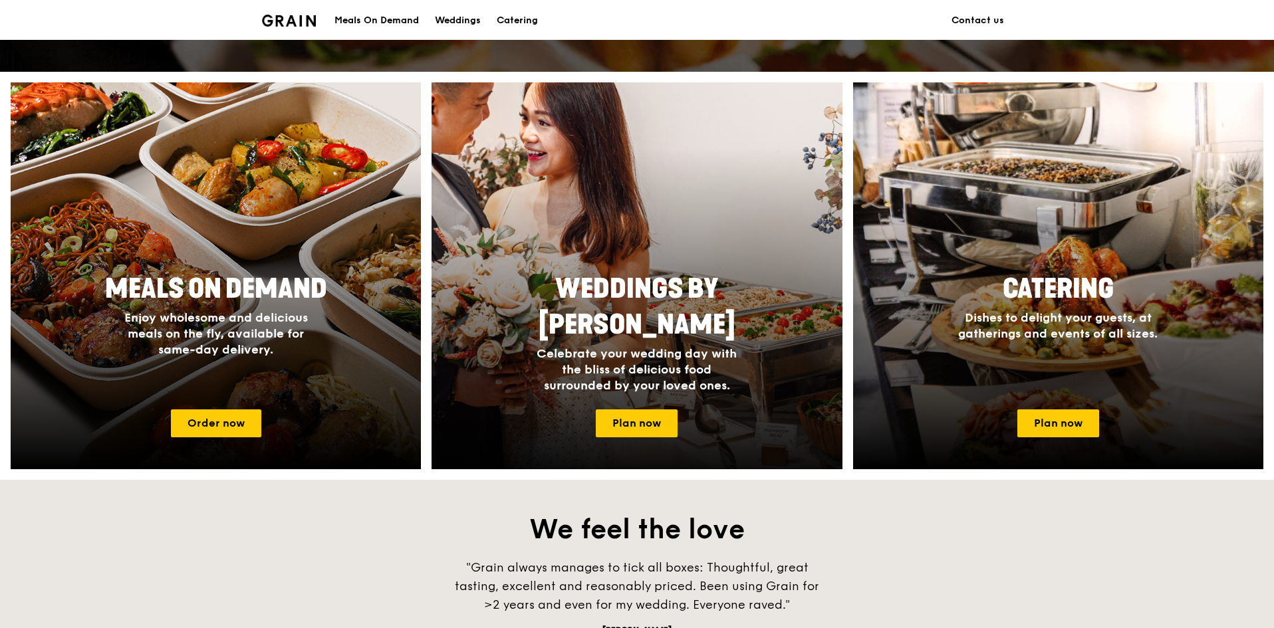
scroll to position [465, 0]
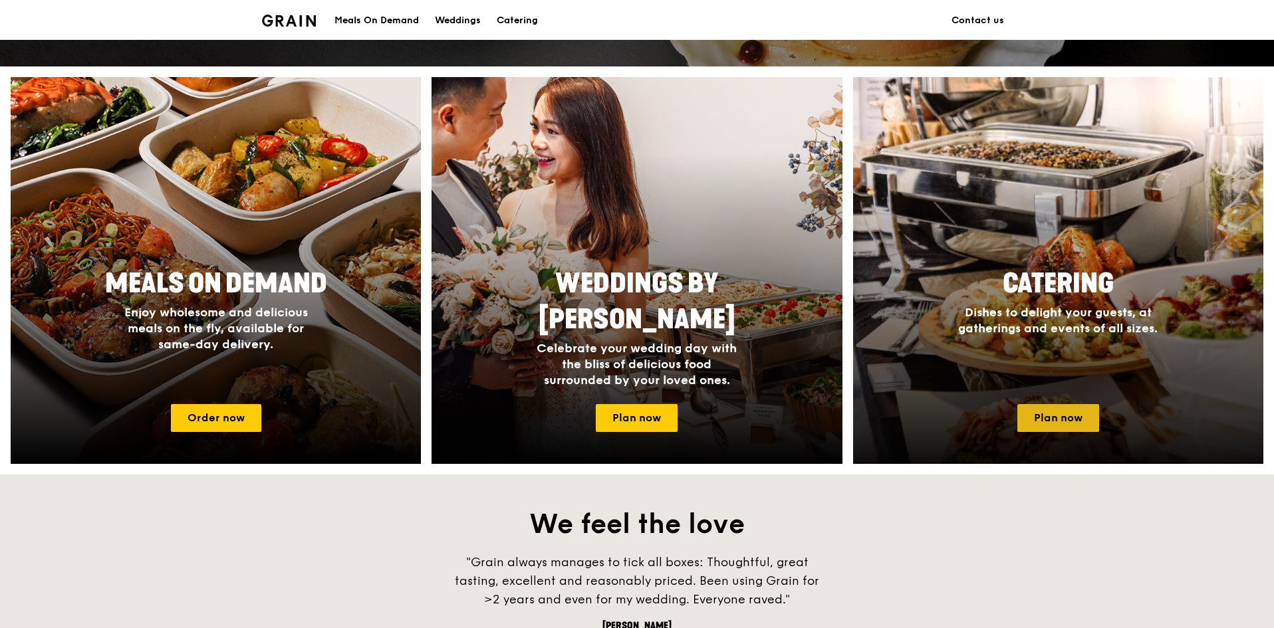
click at [1062, 417] on link "Plan now" at bounding box center [1058, 418] width 82 height 28
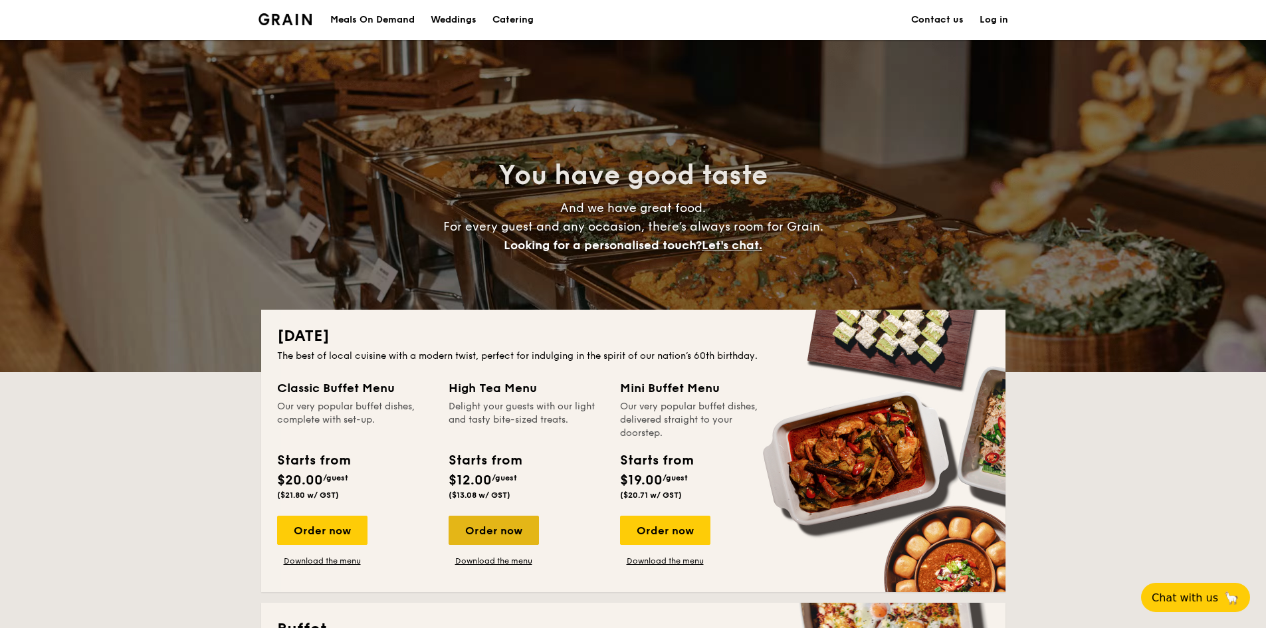
click at [497, 534] on div "Order now" at bounding box center [494, 530] width 90 height 29
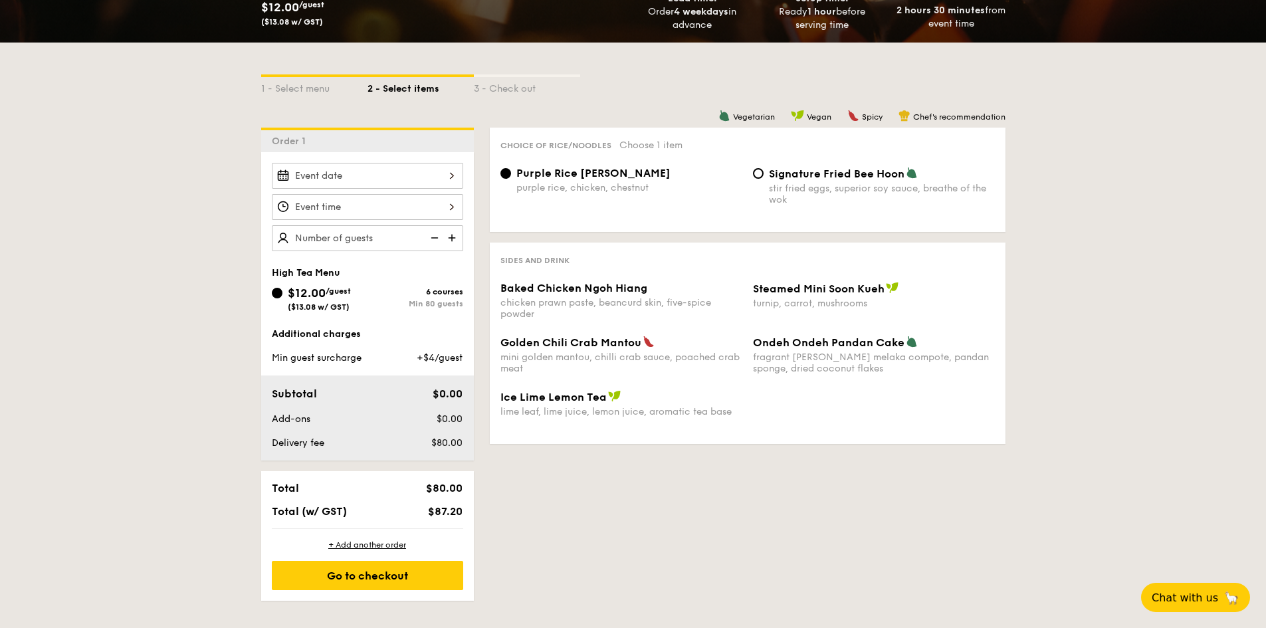
scroll to position [399, 0]
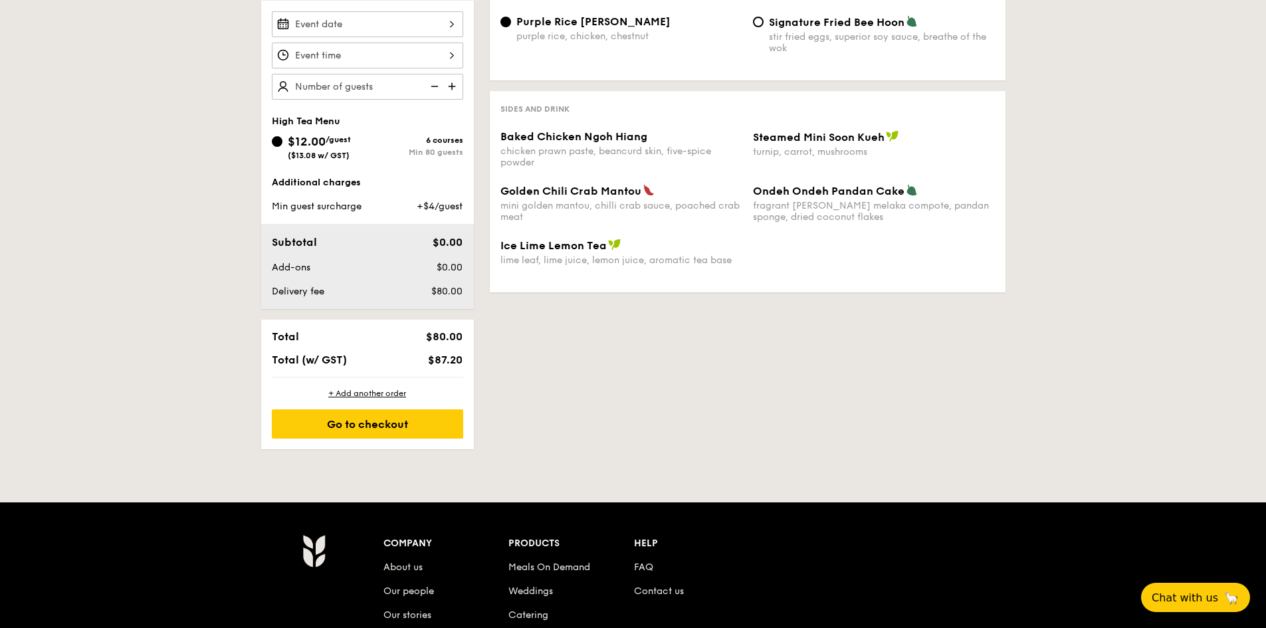
click at [326, 148] on span "$12.00" at bounding box center [307, 141] width 38 height 15
click at [283, 147] on input "$12.00 /guest ($13.08 w/ GST) 6 courses Min 80 guests" at bounding box center [277, 141] width 11 height 11
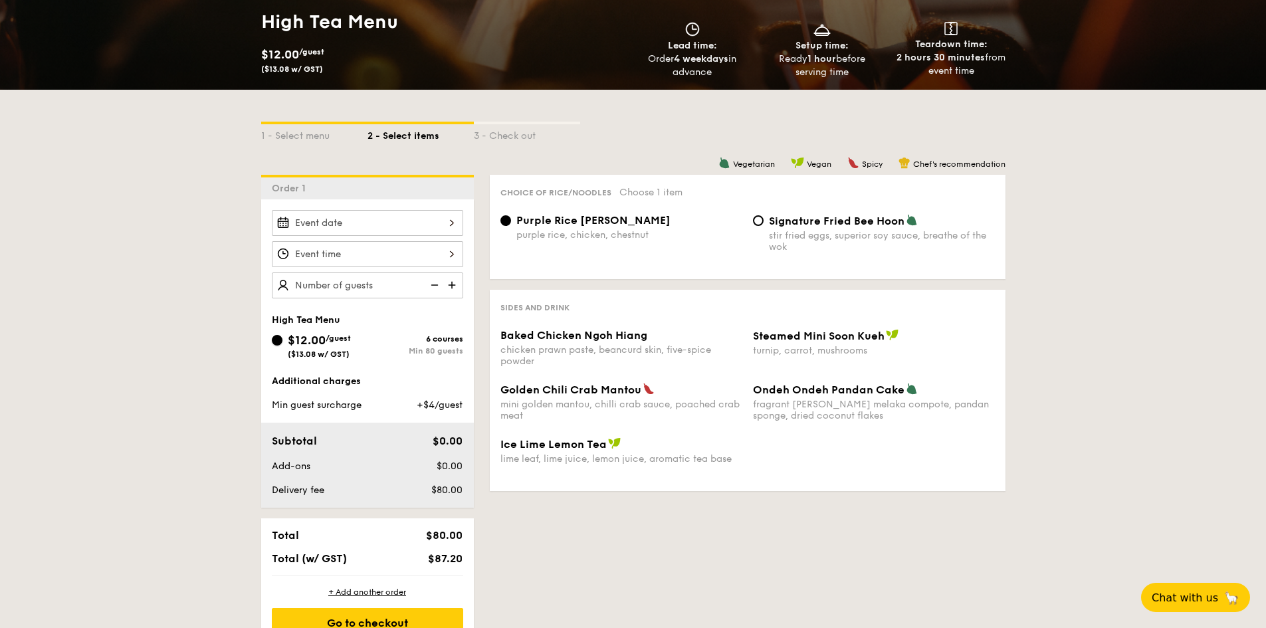
scroll to position [199, 0]
click at [560, 352] on div "chicken prawn paste, beancurd skin, five-spice powder" at bounding box center [622, 356] width 242 height 23
click at [875, 351] on div "turnip, carrot, mushrooms" at bounding box center [874, 351] width 242 height 11
click at [778, 216] on span "Signature Fried Bee Hoon" at bounding box center [837, 221] width 136 height 13
click at [764, 216] on input "Signature Fried Bee Hoon stir fried eggs, superior soy sauce, breathe of the wok" at bounding box center [758, 221] width 11 height 11
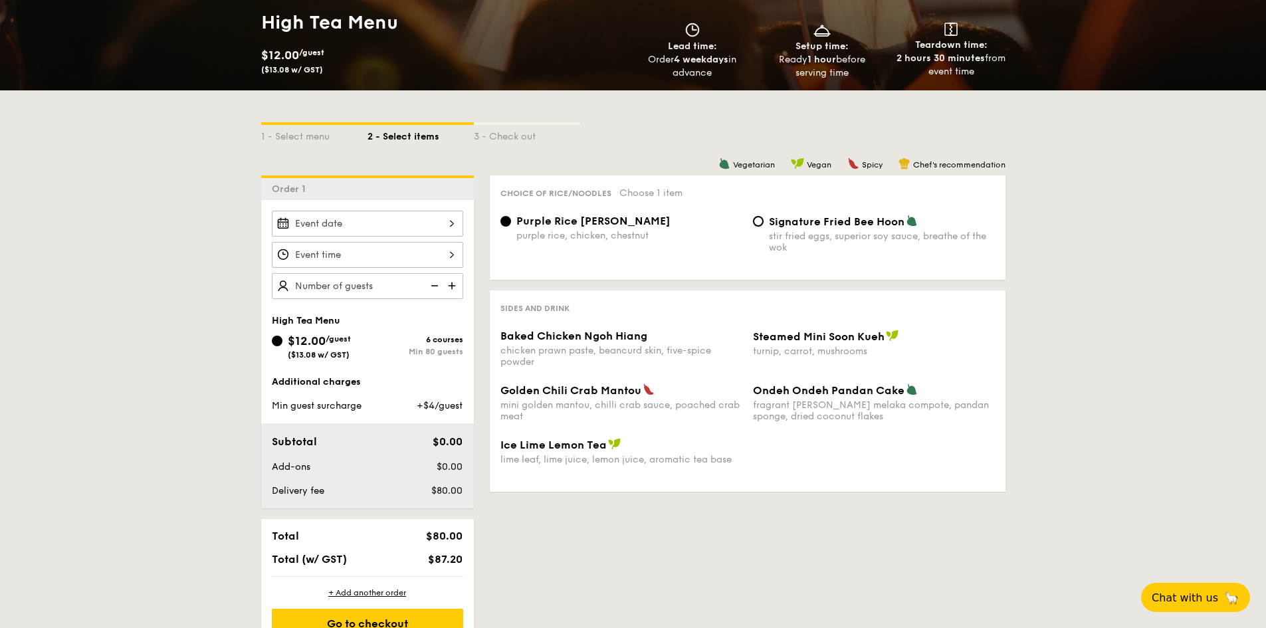
radio input "true"
click at [582, 224] on span "Purple Rice Loh Mai Kai" at bounding box center [594, 221] width 154 height 13
click at [511, 224] on input "Purple Rice Loh Mai Kai purple rice, chicken, chestnut" at bounding box center [506, 221] width 11 height 11
radio input "true"
click at [509, 131] on div "3 - Check out" at bounding box center [527, 134] width 106 height 19
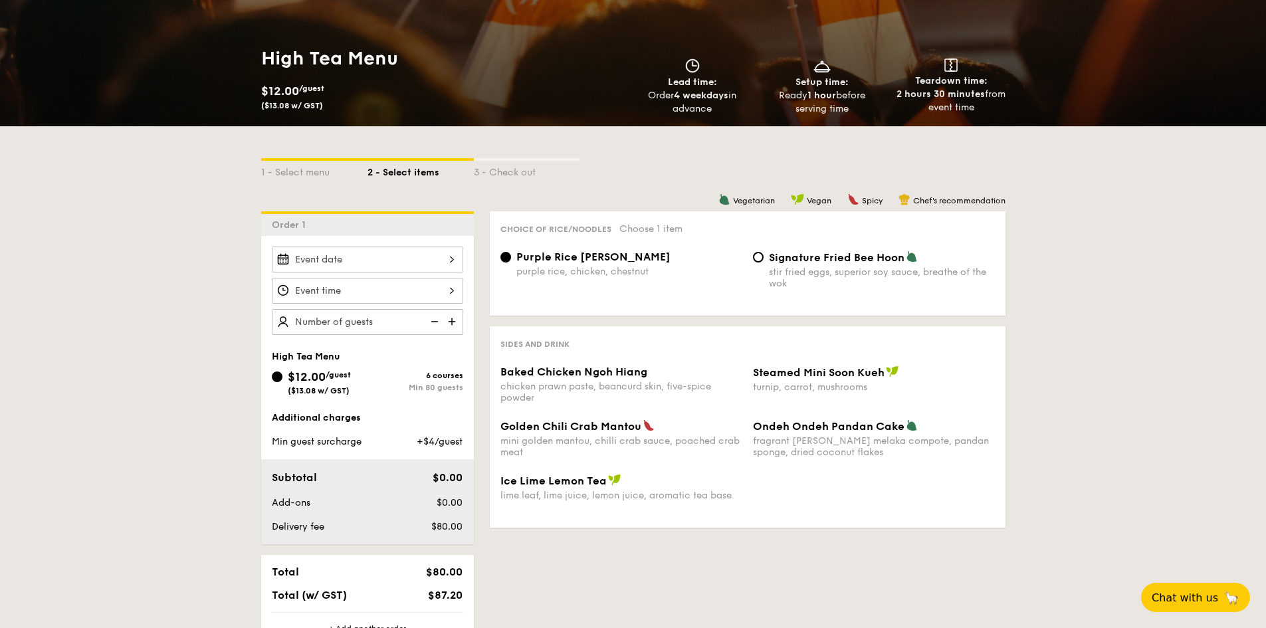
scroll to position [133, 0]
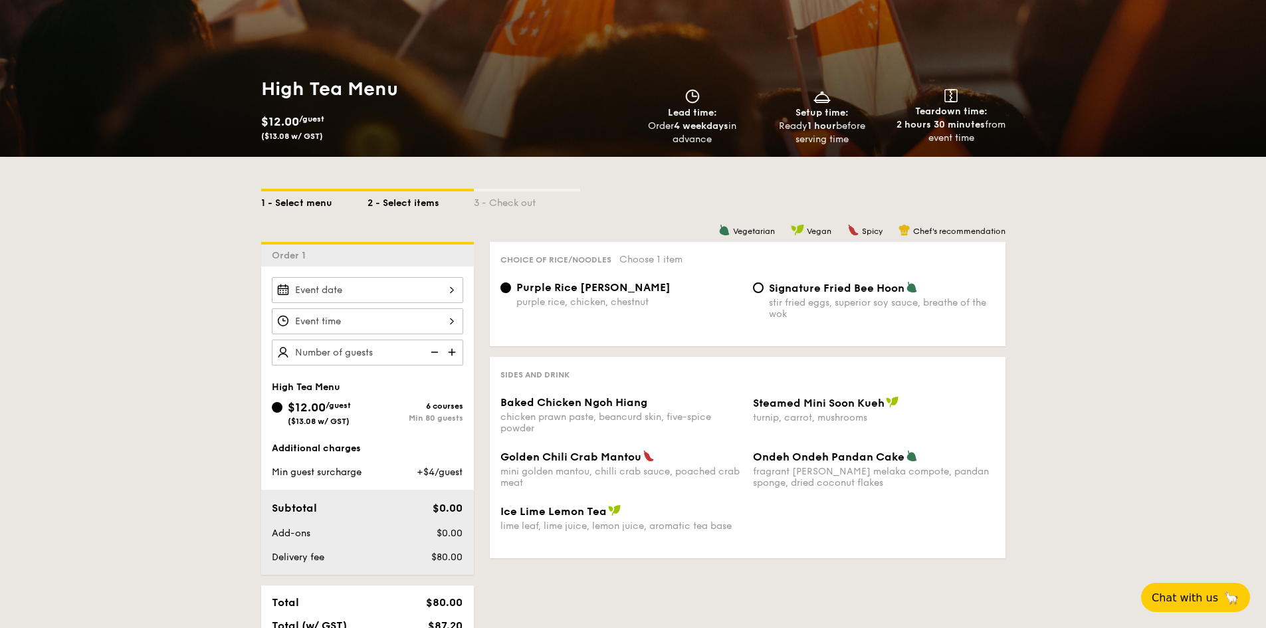
click at [310, 209] on div "1 - Select menu" at bounding box center [314, 200] width 106 height 19
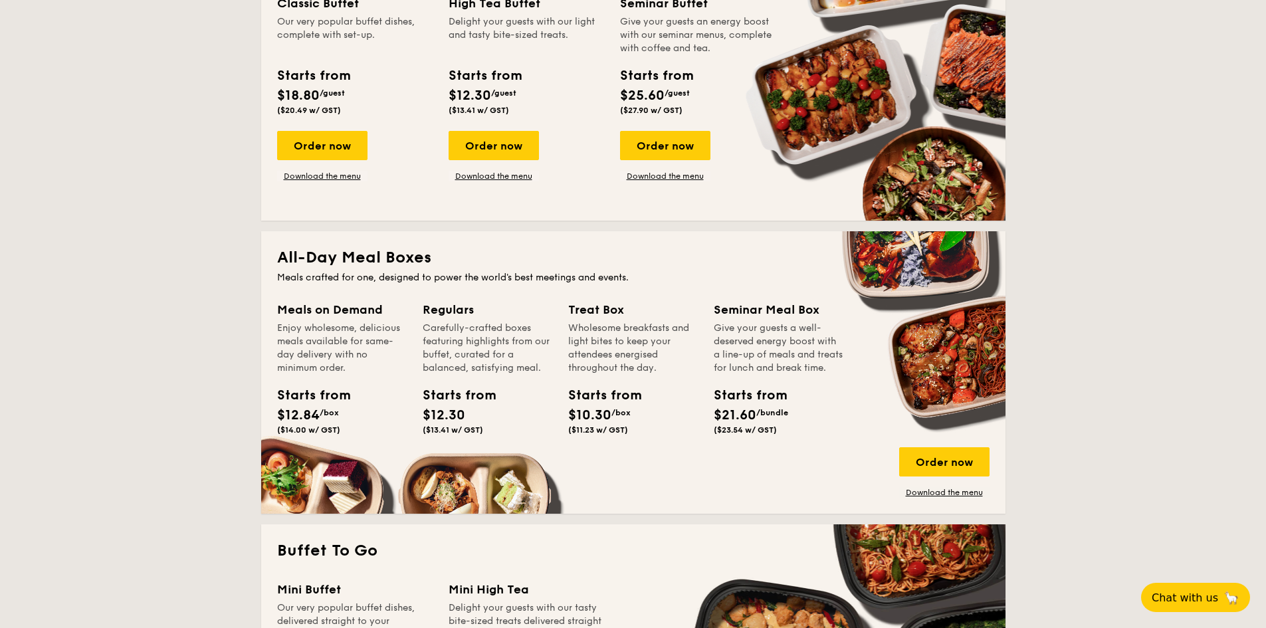
scroll to position [399, 0]
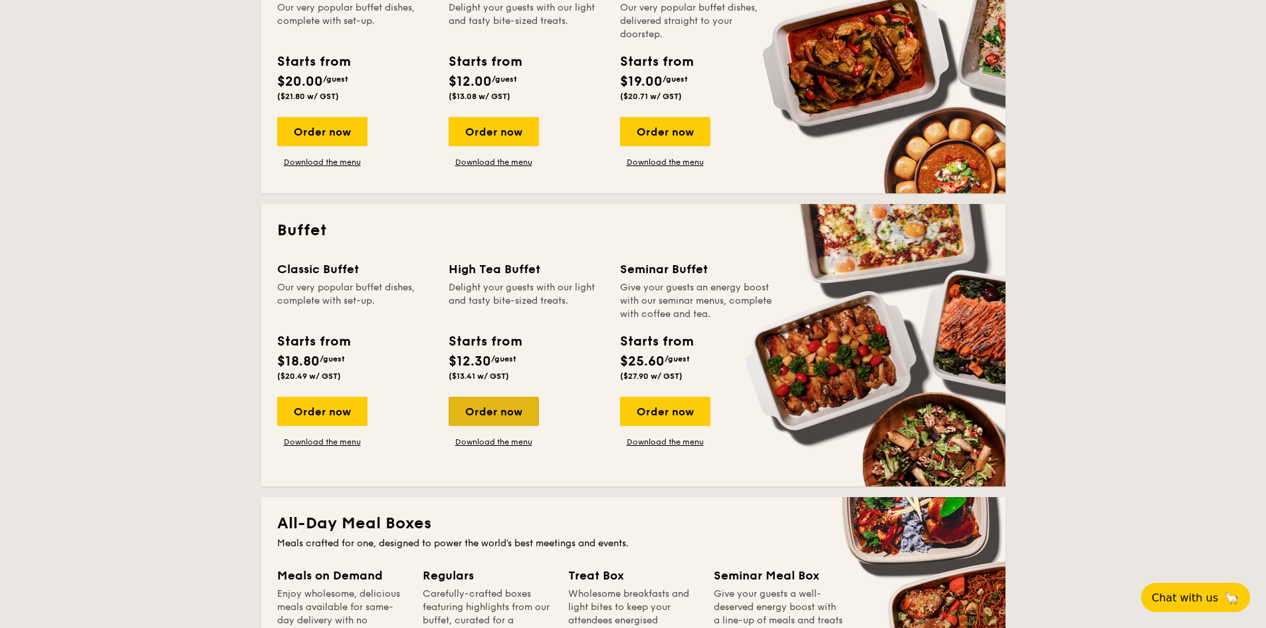
click at [496, 421] on div "Order now" at bounding box center [494, 411] width 90 height 29
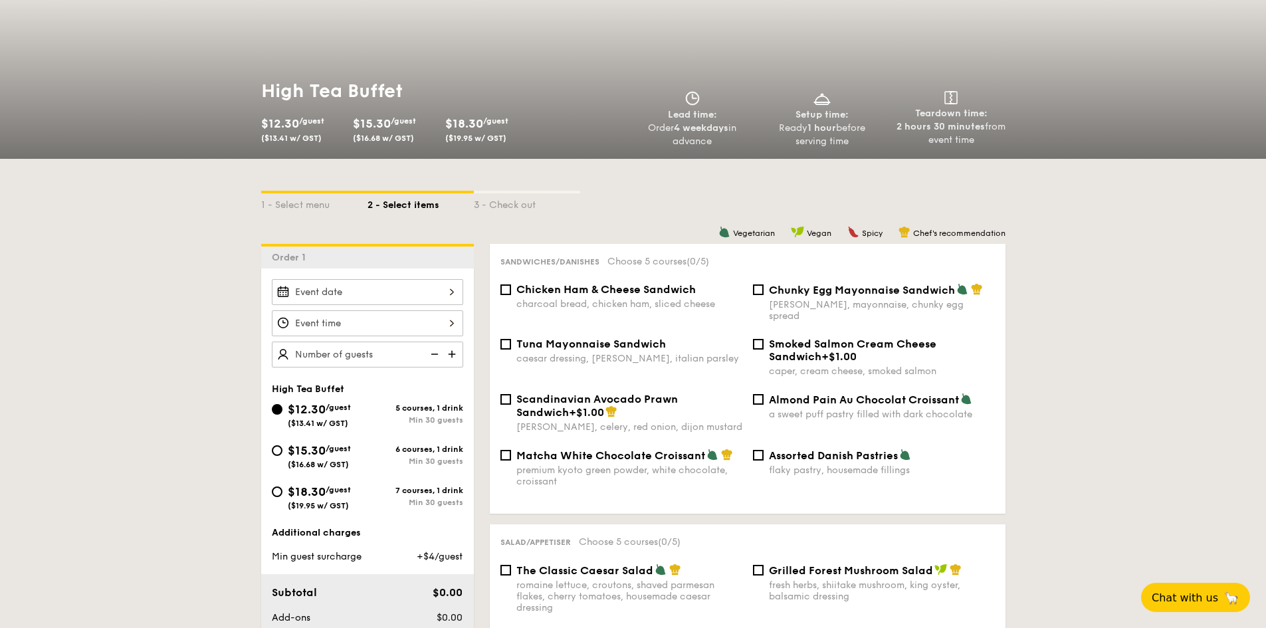
scroll to position [332, 0]
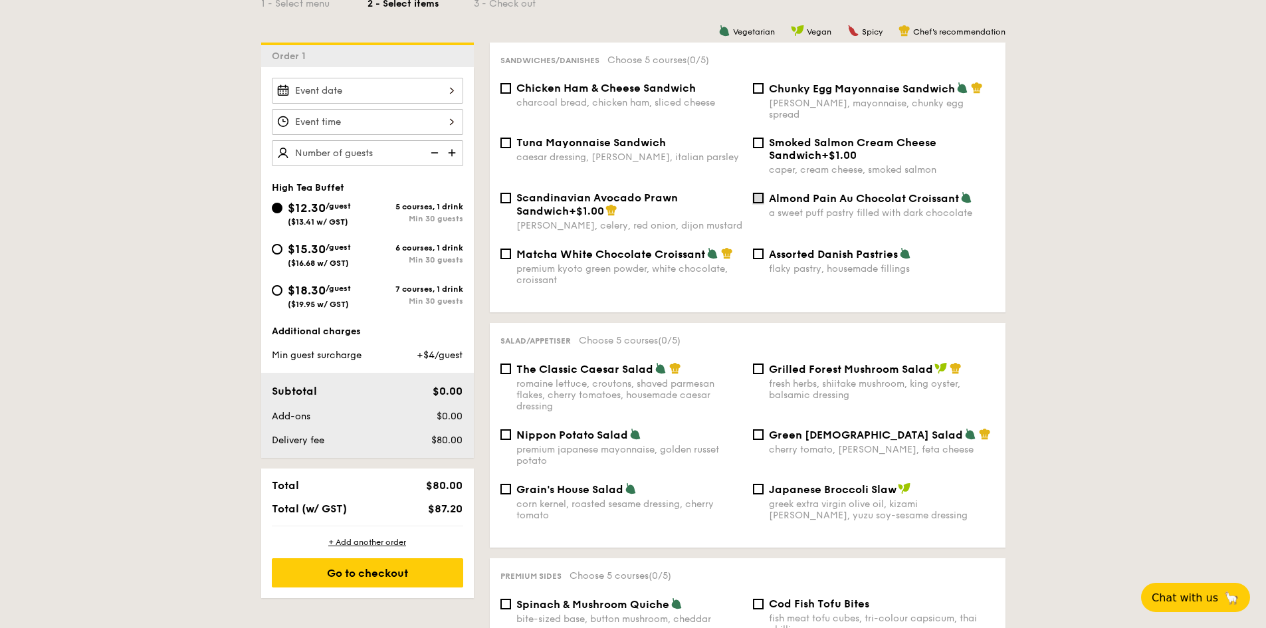
click at [762, 193] on input "Almond Pain Au Chocolat Croissant a sweet puff pastry filled with dark chocolate" at bounding box center [758, 198] width 11 height 11
checkbox input "true"
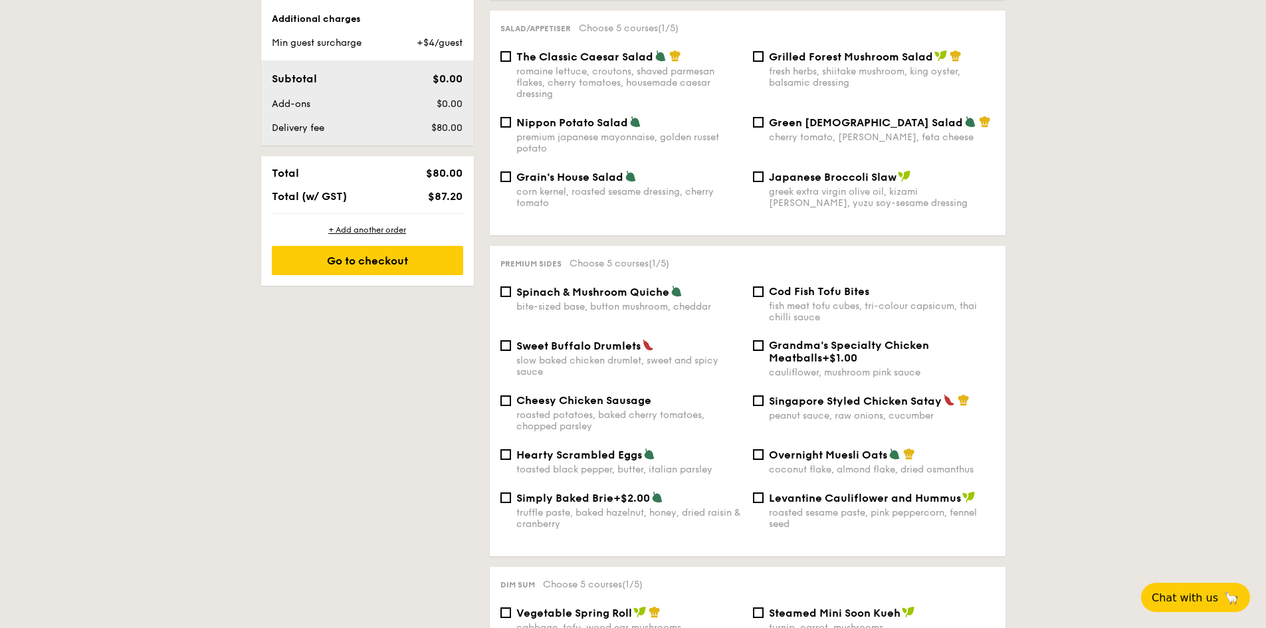
scroll to position [665, 0]
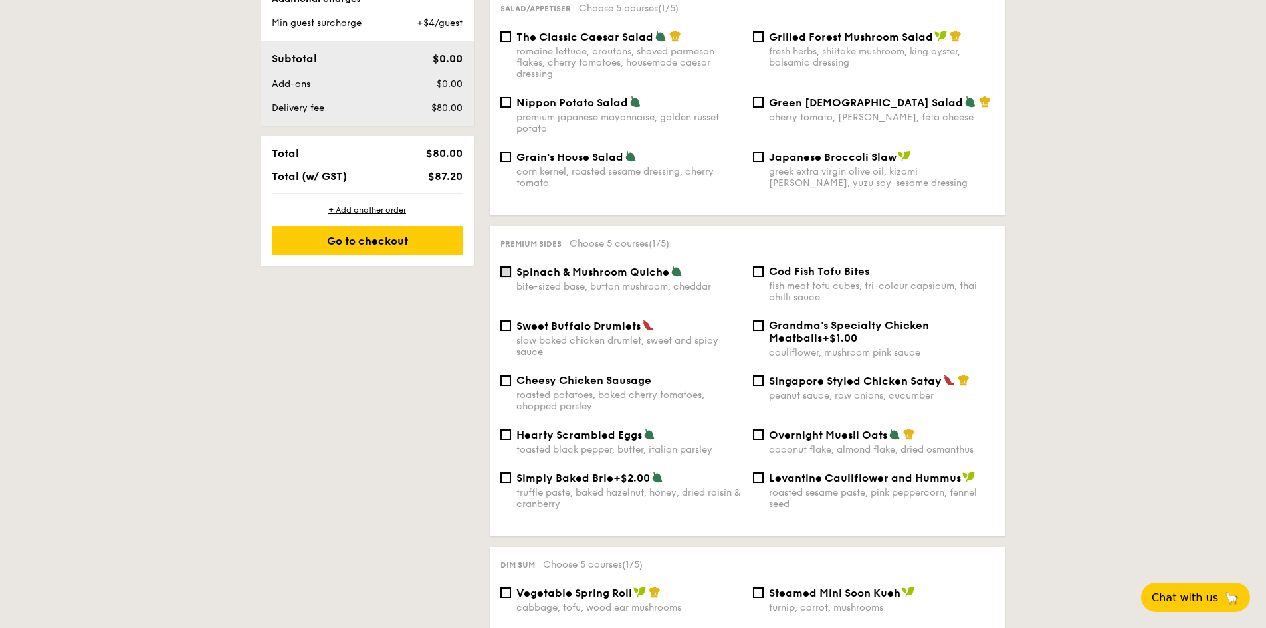
click at [503, 267] on input "Spinach & Mushroom Quiche bite-sized base, button mushroom, cheddar" at bounding box center [506, 272] width 11 height 11
checkbox input "true"
click at [770, 265] on span "Cod Fish Tofu Bites" at bounding box center [819, 271] width 100 height 13
click at [764, 267] on input "Cod Fish Tofu Bites fish meat tofu cubes, tri-colour capsicum, thai chilli sauce" at bounding box center [758, 272] width 11 height 11
checkbox input "true"
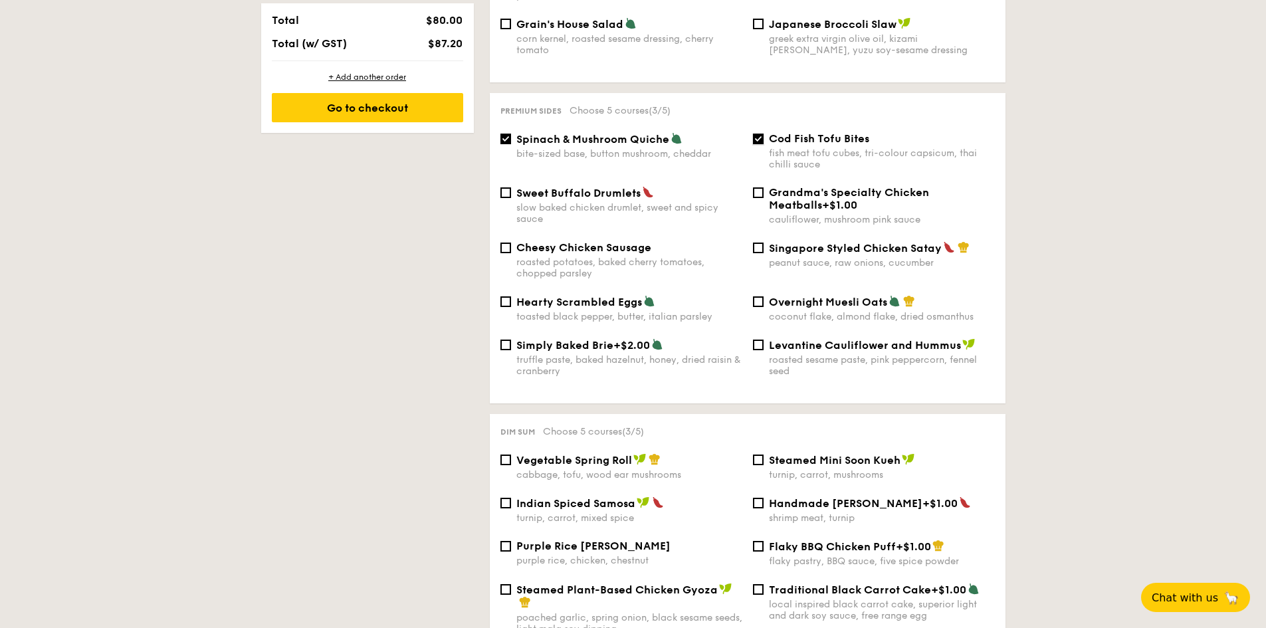
scroll to position [931, 0]
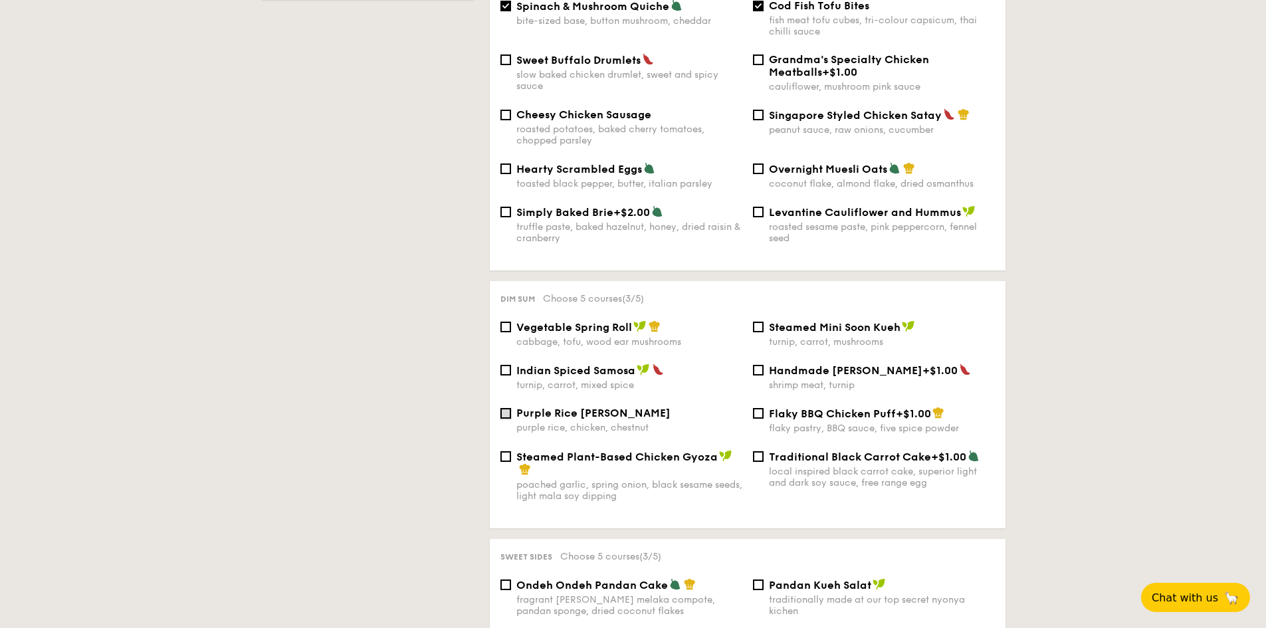
click at [504, 408] on input "Purple Rice Loh Mai Kai purple rice, chicken, chestnut" at bounding box center [506, 413] width 11 height 11
checkbox input "true"
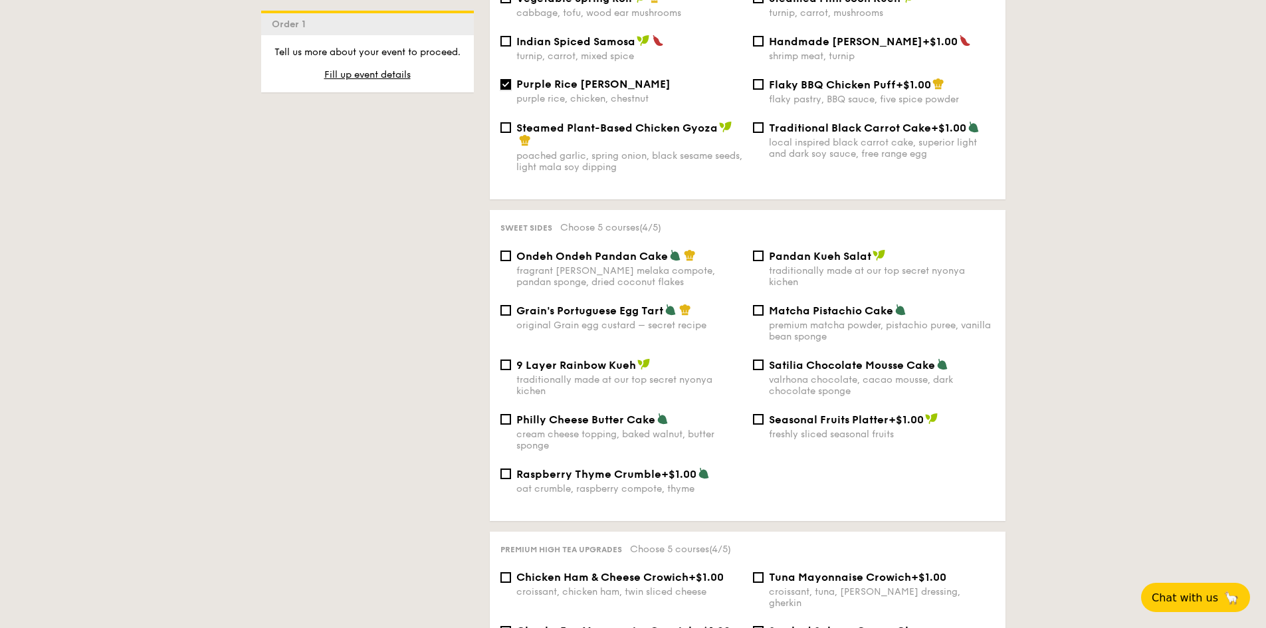
scroll to position [1263, 0]
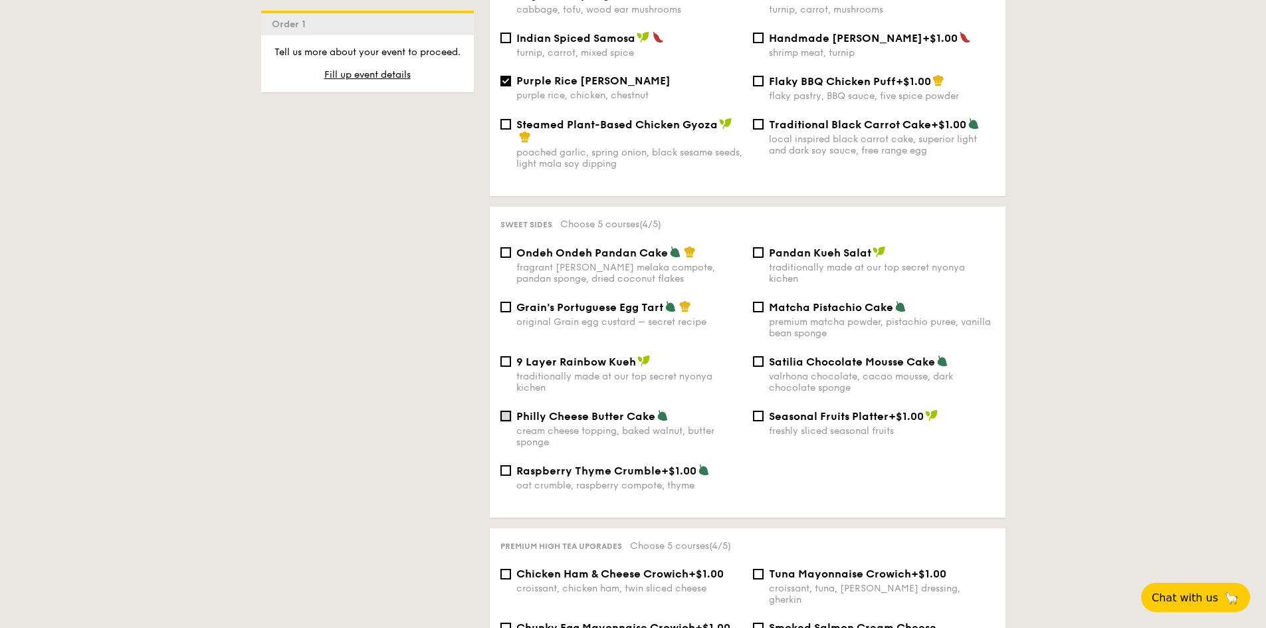
click at [503, 411] on input "Philly Cheese Butter Cake cream cheese topping, baked walnut, butter sponge" at bounding box center [506, 416] width 11 height 11
checkbox input "true"
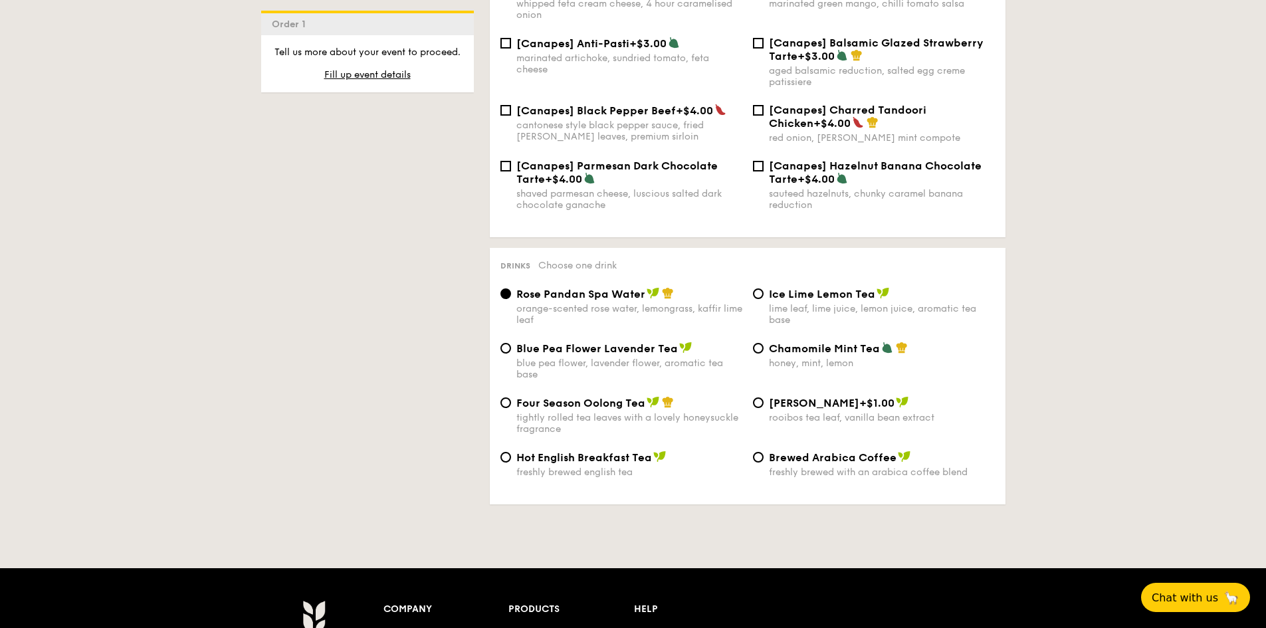
scroll to position [1994, 0]
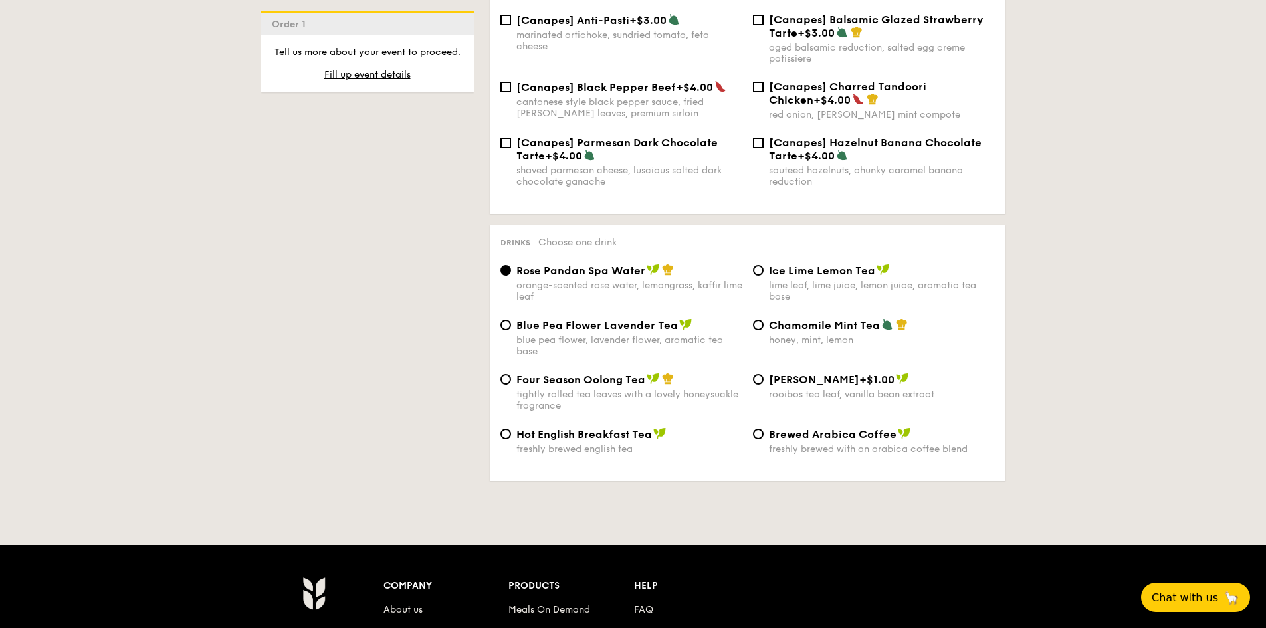
click at [515, 318] on div "Blue Pea Flower Lavender Tea blue pea flower, lavender flower, aromatic tea base" at bounding box center [621, 337] width 253 height 39
click at [509, 320] on input "Blue Pea Flower Lavender Tea blue pea flower, lavender flower, aromatic tea base" at bounding box center [506, 325] width 11 height 11
radio input "true"
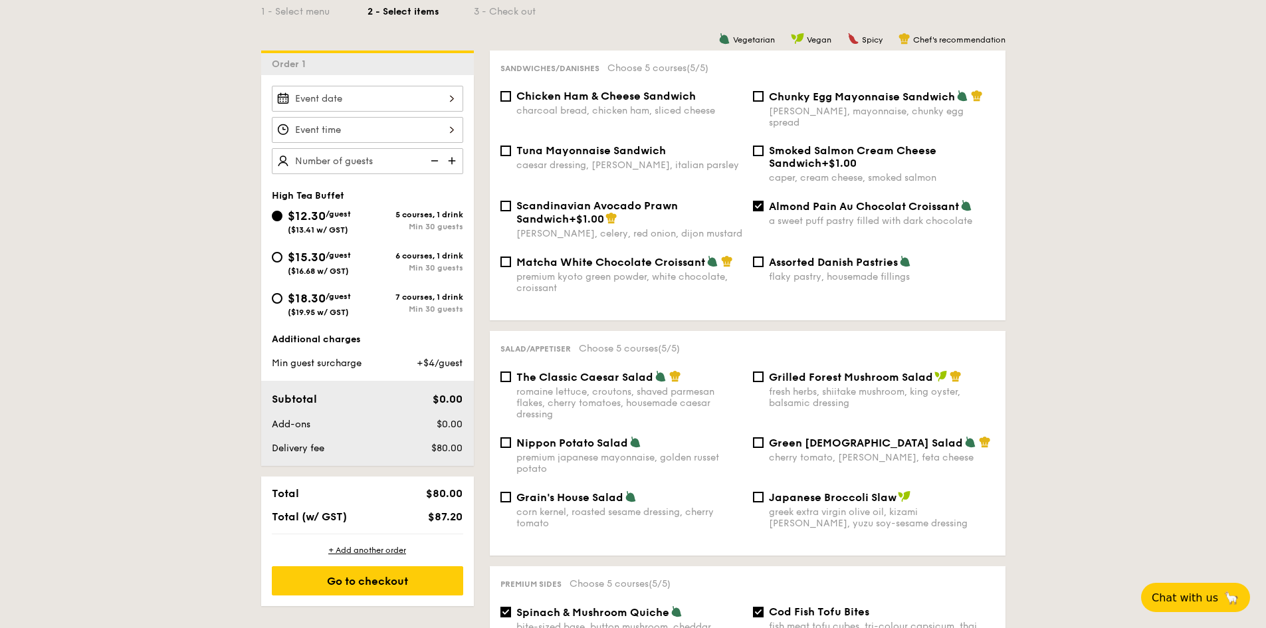
scroll to position [465, 0]
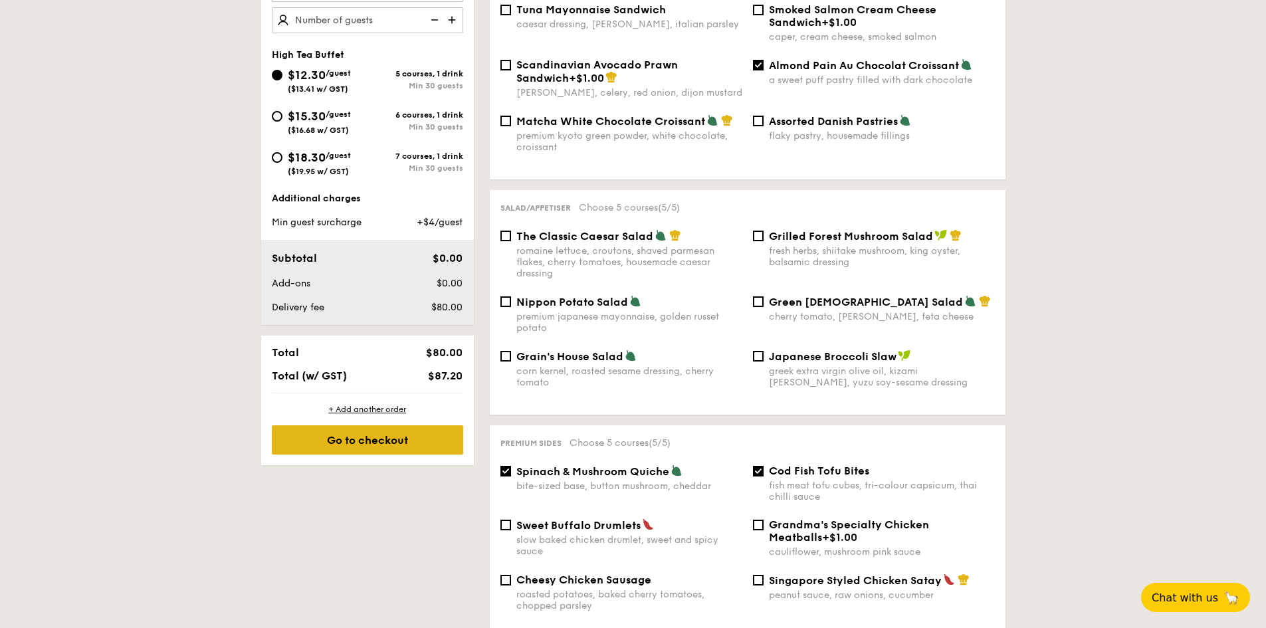
click at [372, 446] on div "Go to checkout" at bounding box center [367, 439] width 191 height 29
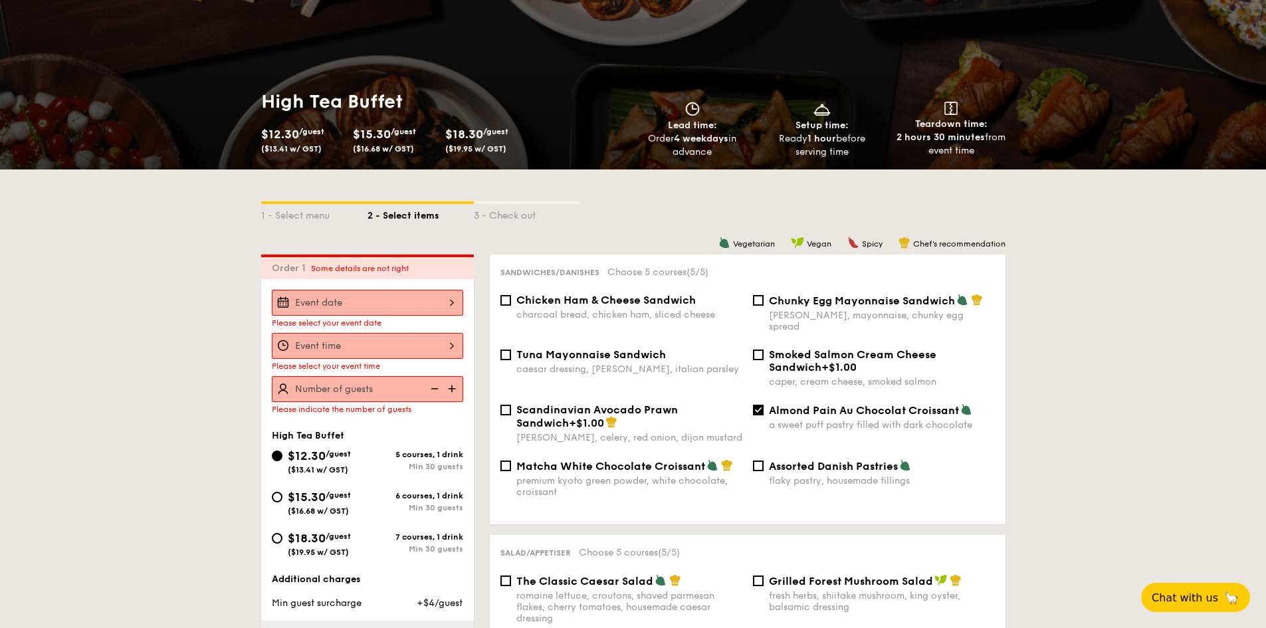
scroll to position [0, 0]
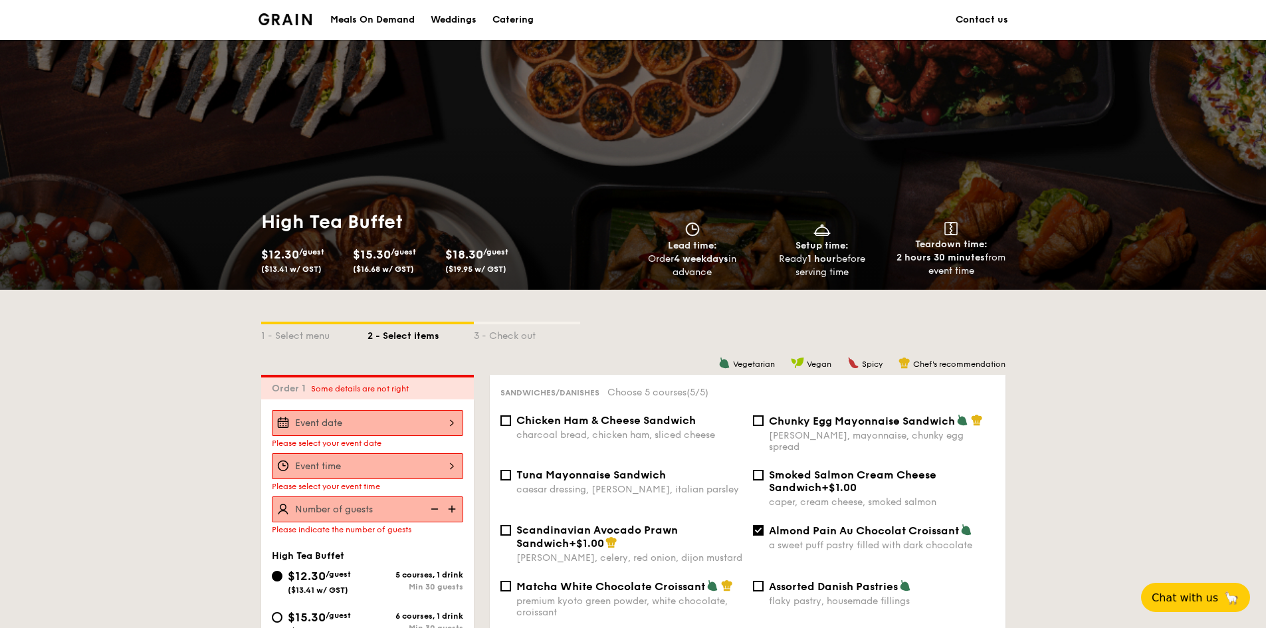
click at [412, 423] on div at bounding box center [367, 423] width 191 height 26
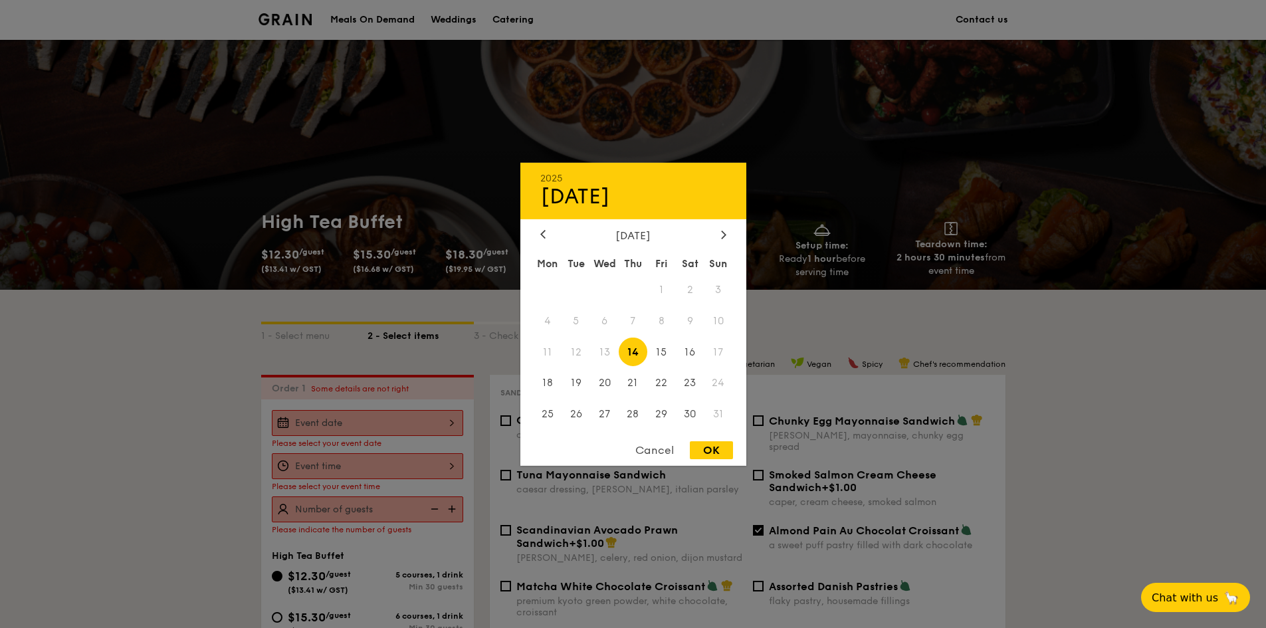
click at [720, 243] on div "August 2025 Mon Tue Wed Thu Fri Sat Sun 1 2 3 4 5 6 7 8 9 10 11 12 13 14 15 16 …" at bounding box center [633, 330] width 226 height 202
click at [721, 240] on div at bounding box center [724, 235] width 12 height 13
click at [721, 239] on icon at bounding box center [723, 234] width 5 height 9
click at [659, 210] on div "2025 Aug 14" at bounding box center [633, 190] width 226 height 57
click at [556, 317] on span "6" at bounding box center [548, 320] width 29 height 29
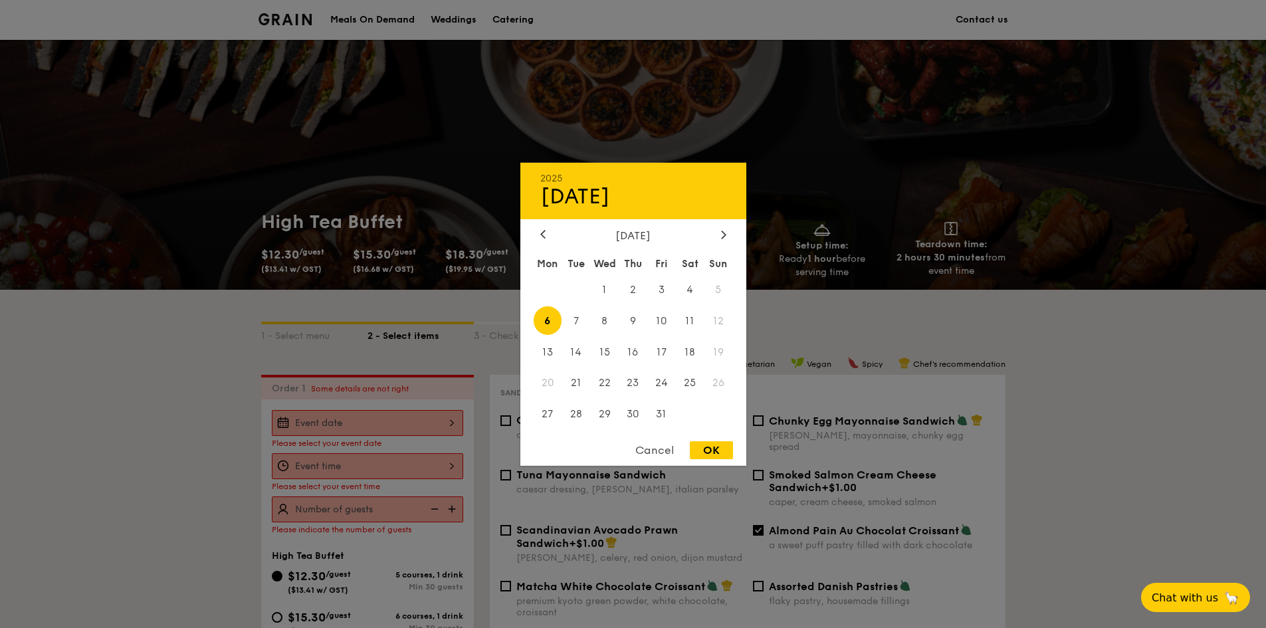
click at [708, 445] on div "OK" at bounding box center [711, 450] width 43 height 18
type input "Oct 06, 2025"
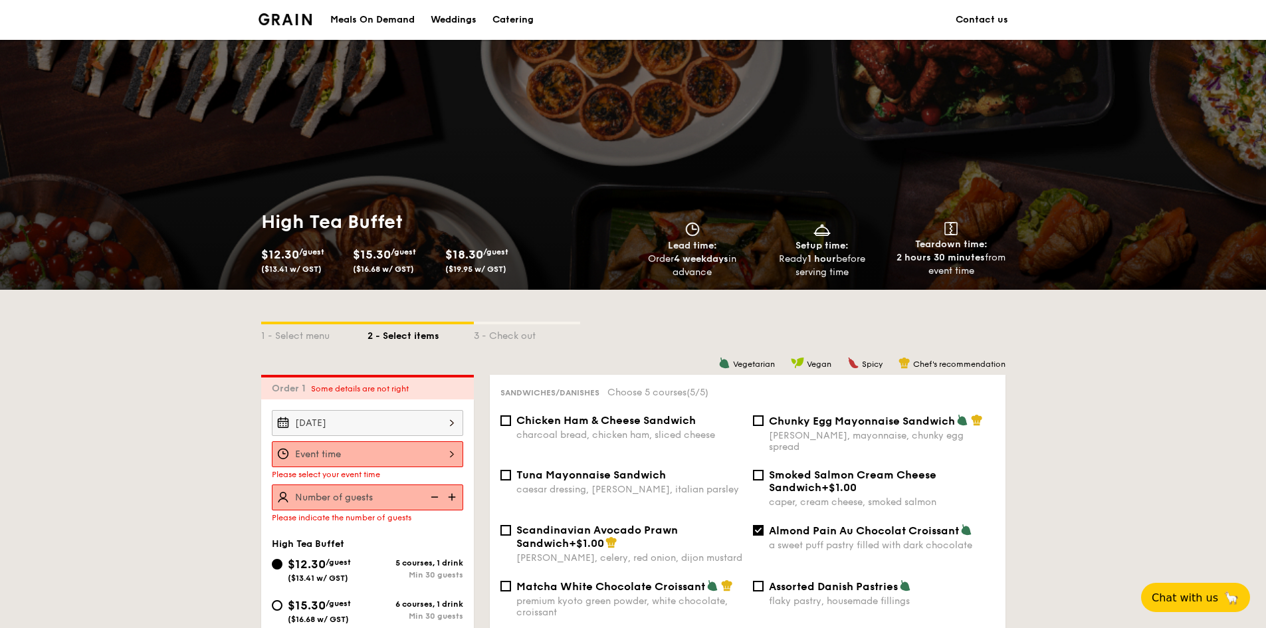
click at [402, 459] on div at bounding box center [367, 454] width 191 height 26
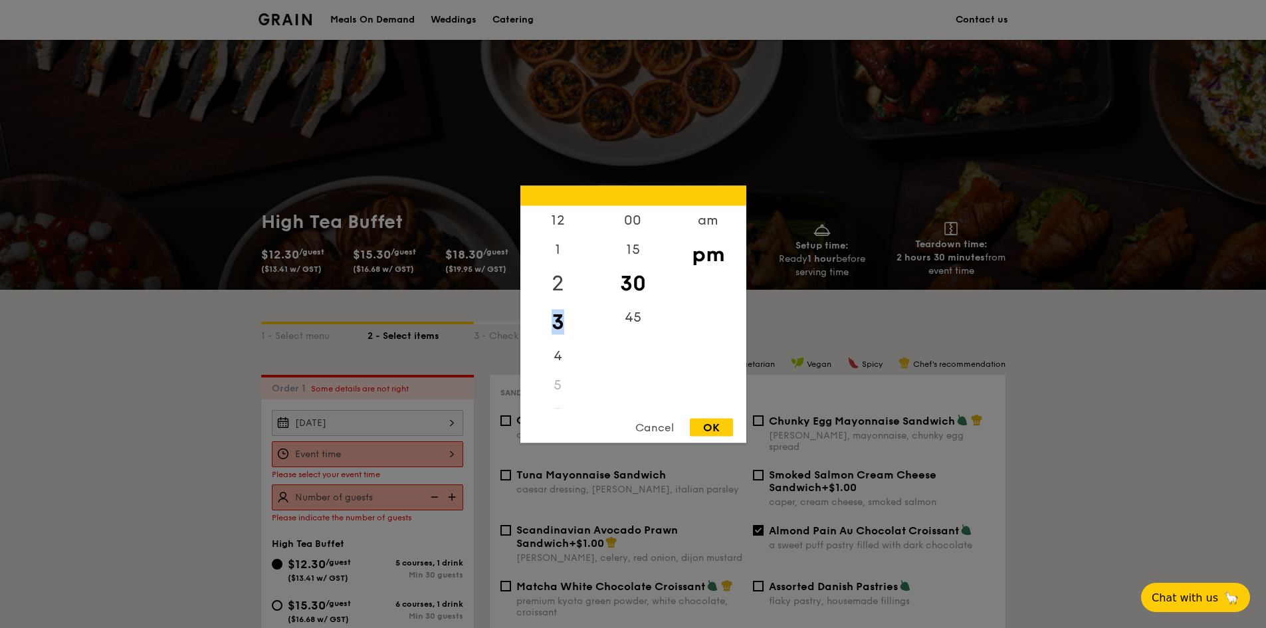
drag, startPoint x: 566, startPoint y: 300, endPoint x: 568, endPoint y: 279, distance: 22.0
click at [568, 279] on div "12 1 2 3 4 5 6 7 8 9 10 11" at bounding box center [557, 306] width 75 height 203
click at [707, 427] on div "OK" at bounding box center [711, 427] width 43 height 18
type input "3:30PM"
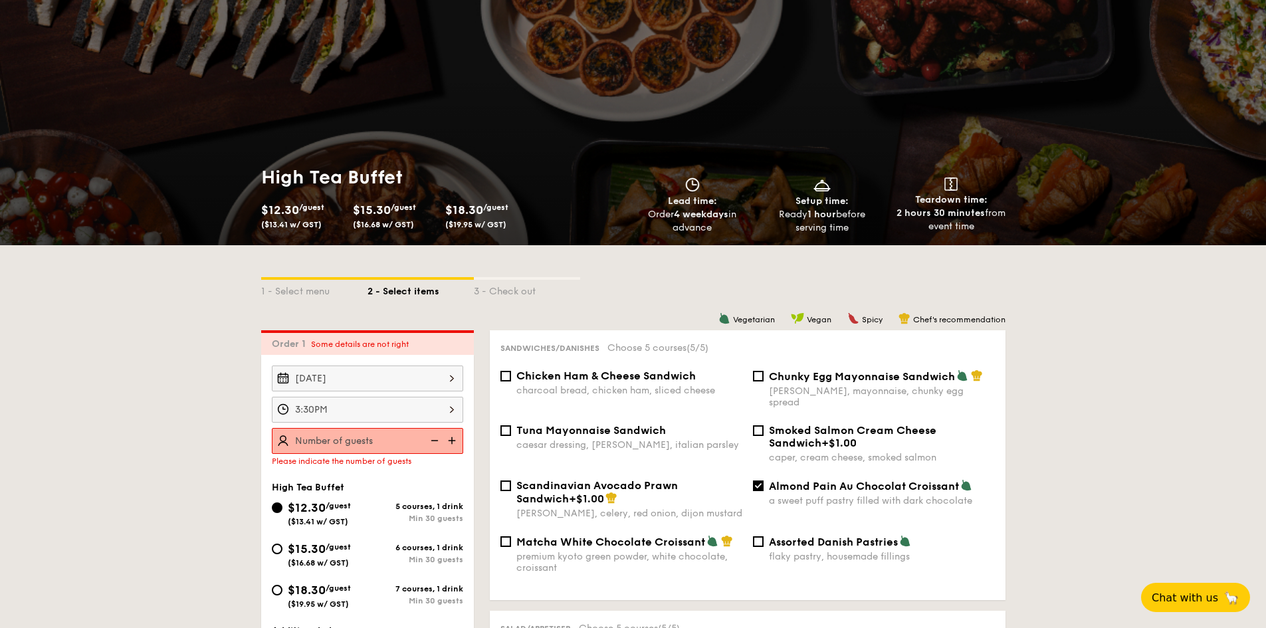
scroll to position [66, 0]
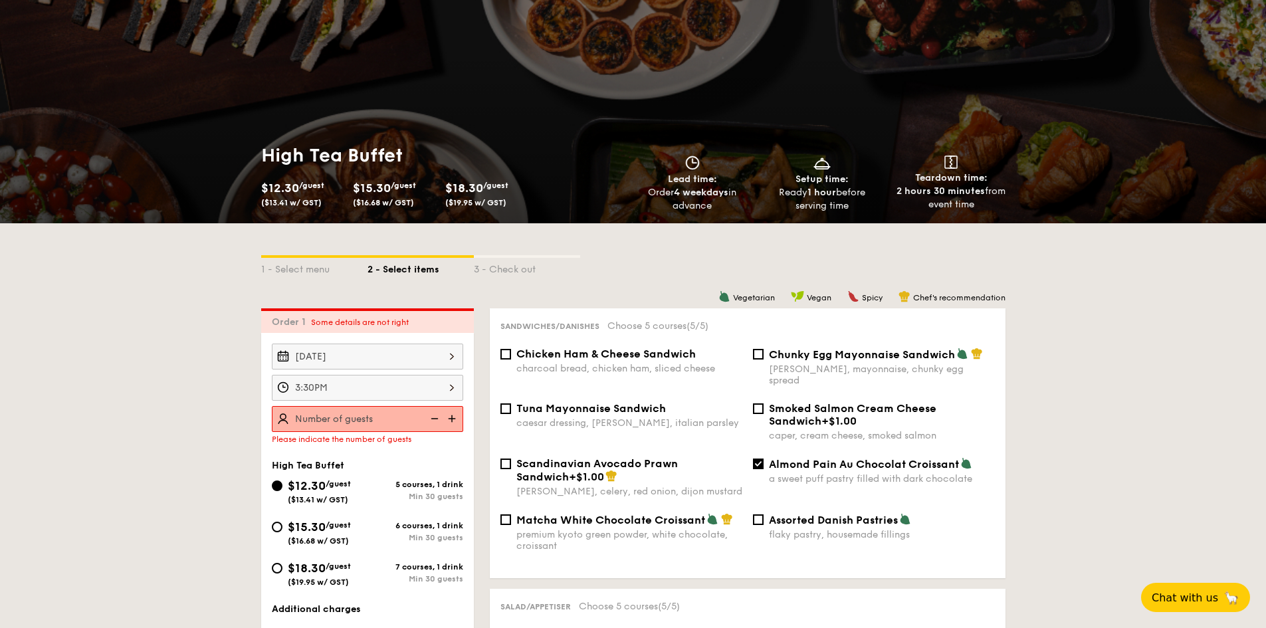
click at [362, 432] on div "Please indicate the number of guests" at bounding box center [367, 425] width 191 height 38
type input "150 guests"
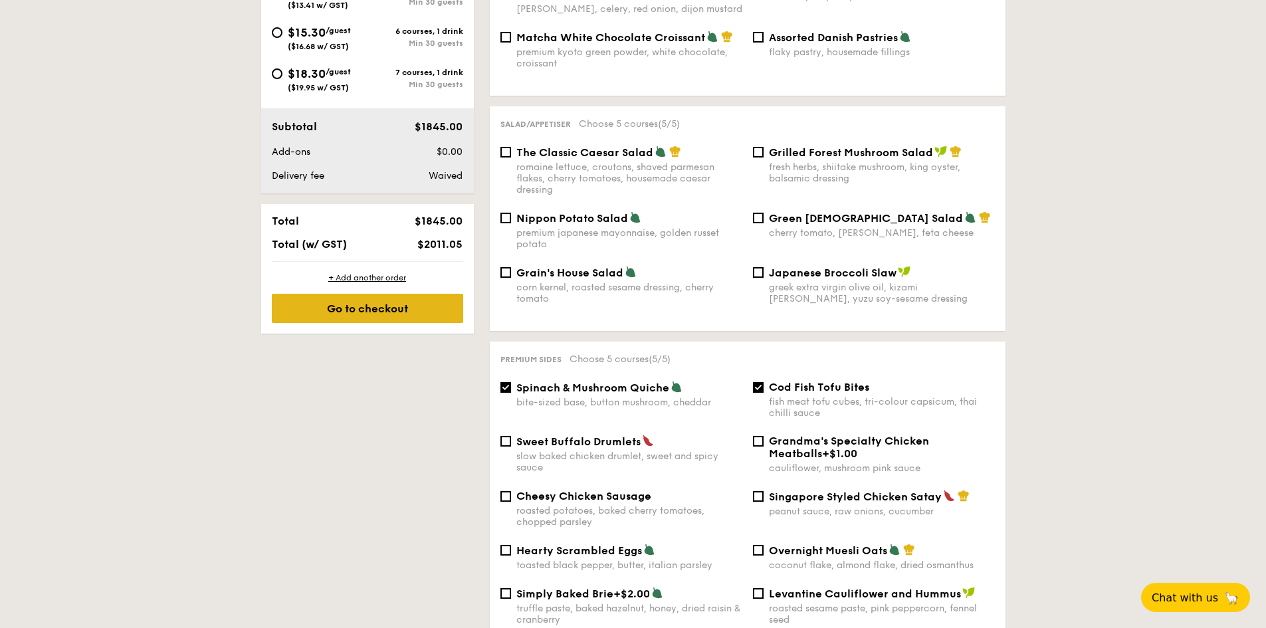
scroll to position [532, 0]
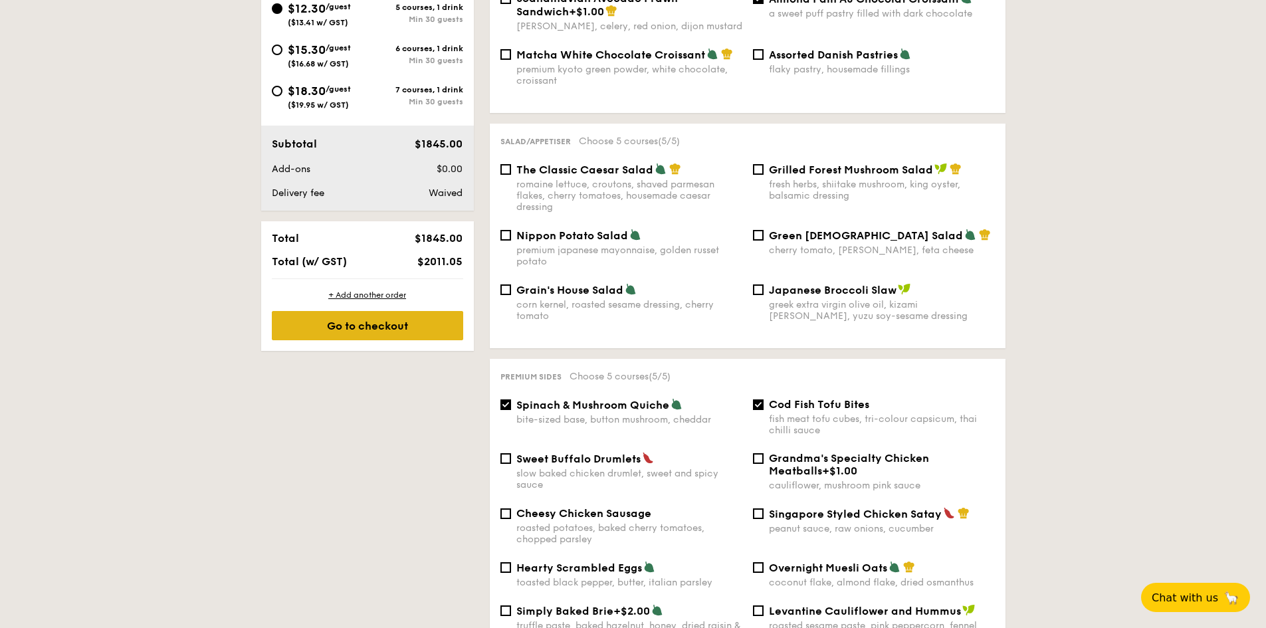
click at [419, 332] on div "Go to checkout" at bounding box center [367, 325] width 191 height 29
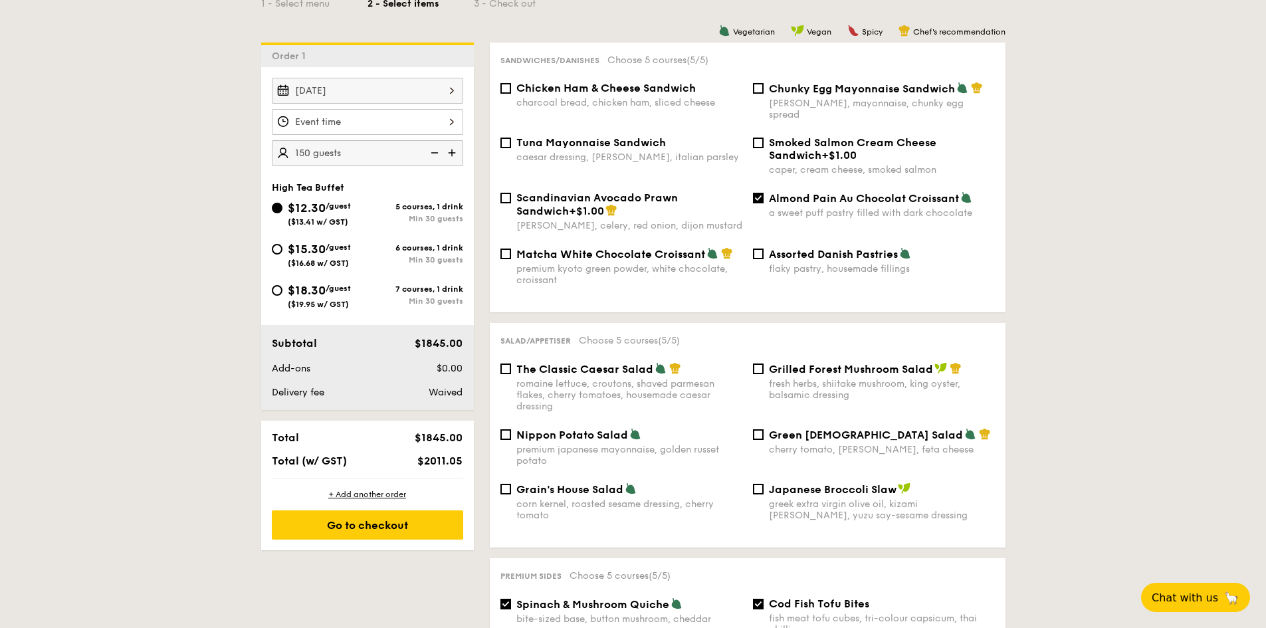
scroll to position [399, 0]
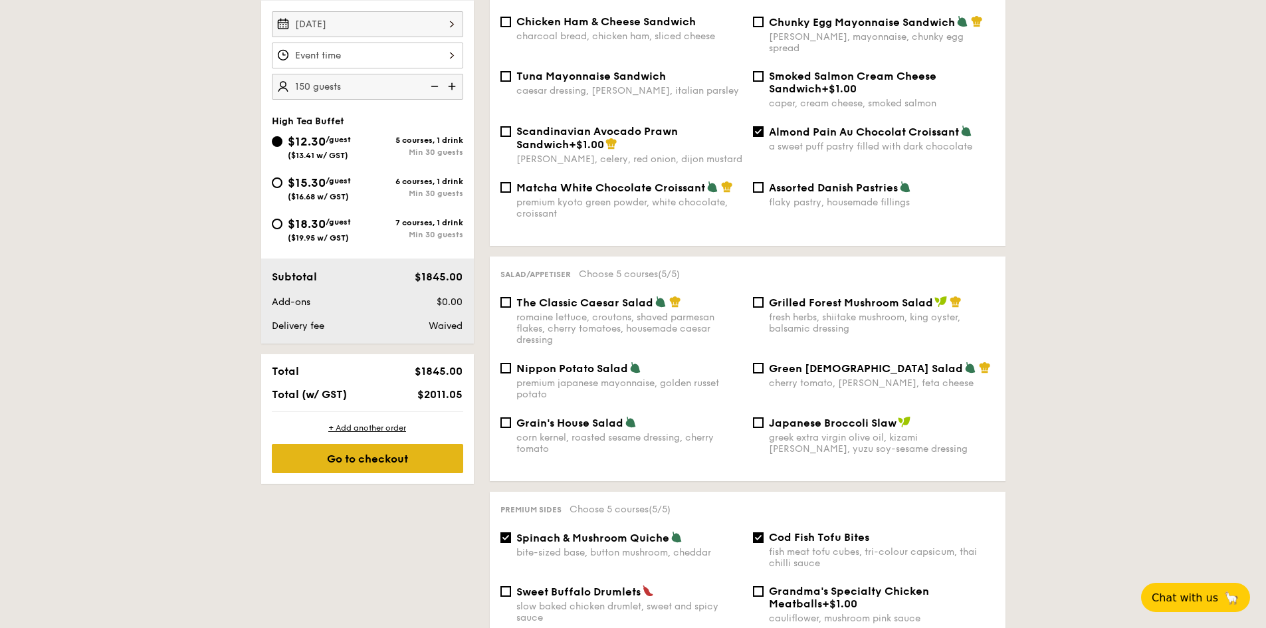
click at [395, 459] on div "Go to checkout" at bounding box center [367, 458] width 191 height 29
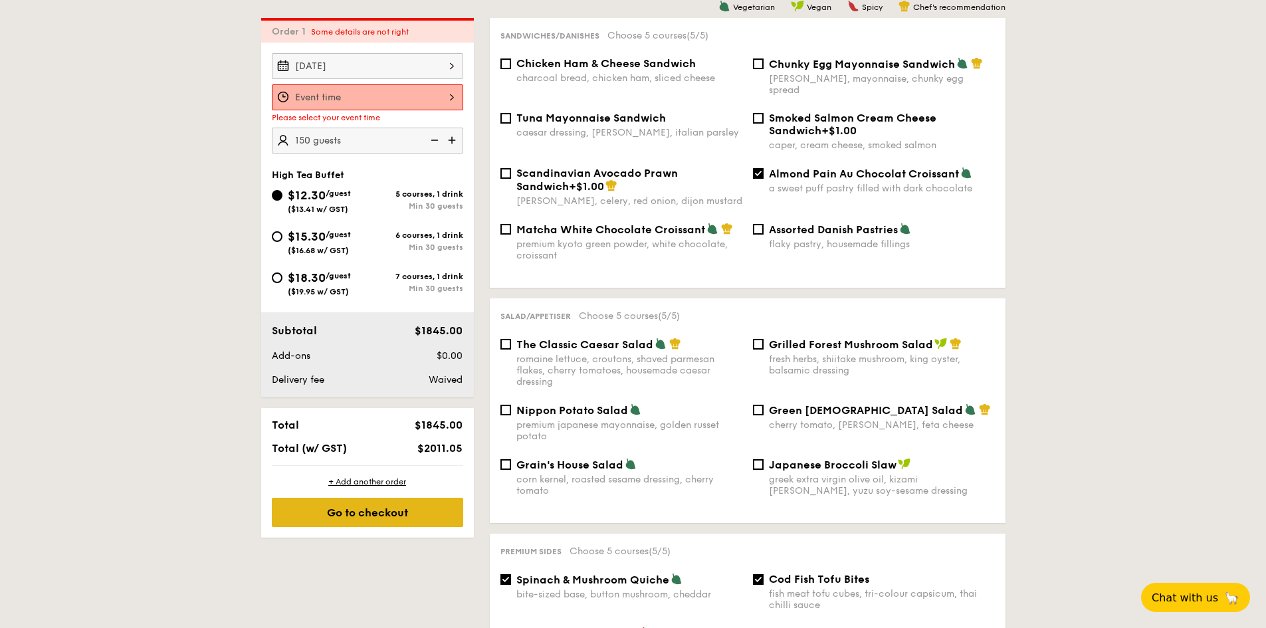
scroll to position [355, 0]
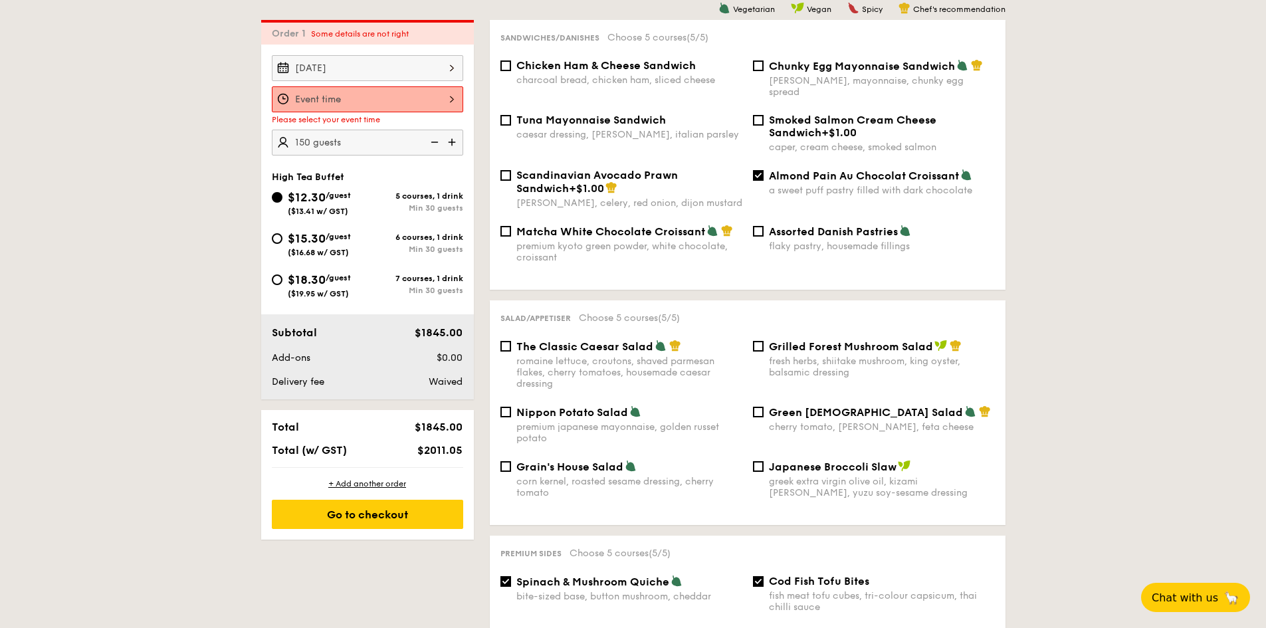
click at [370, 86] on div "Oct 06, 2025 Please select your event time 150 guests" at bounding box center [367, 105] width 191 height 100
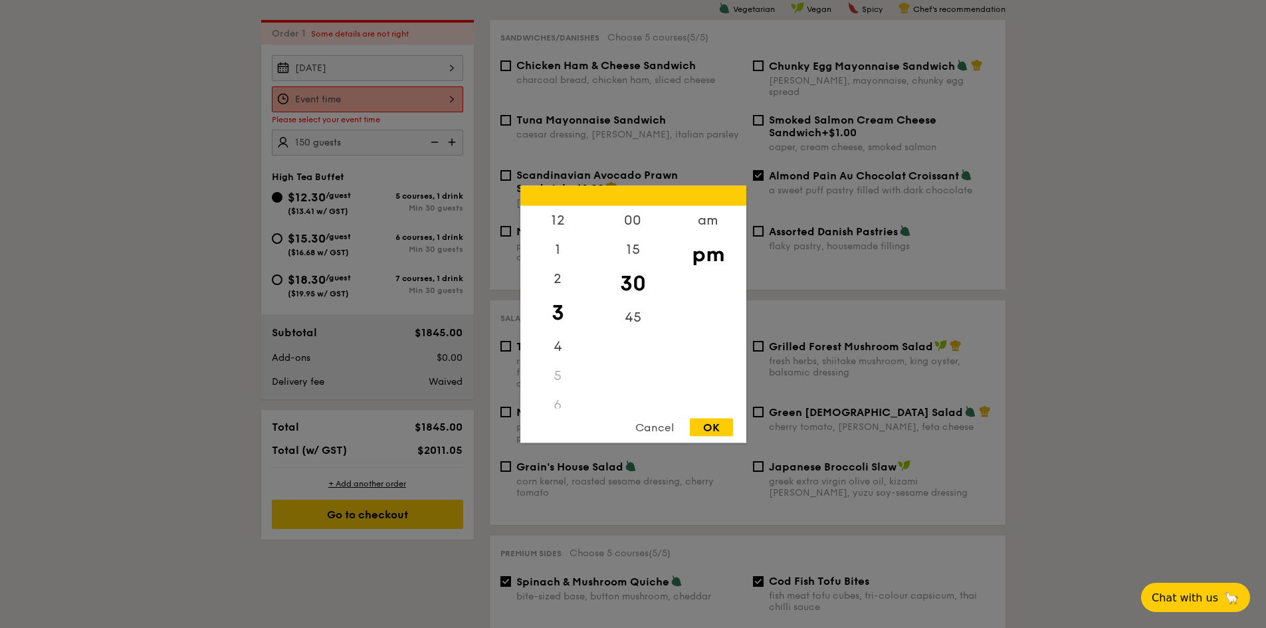
click at [379, 90] on div "12 1 2 3 4 5 6 7 8 9 10 11 00 15 30 45 am pm Cancel OK" at bounding box center [367, 99] width 191 height 26
click at [723, 421] on div "OK" at bounding box center [711, 427] width 43 height 18
type input "3:30PM"
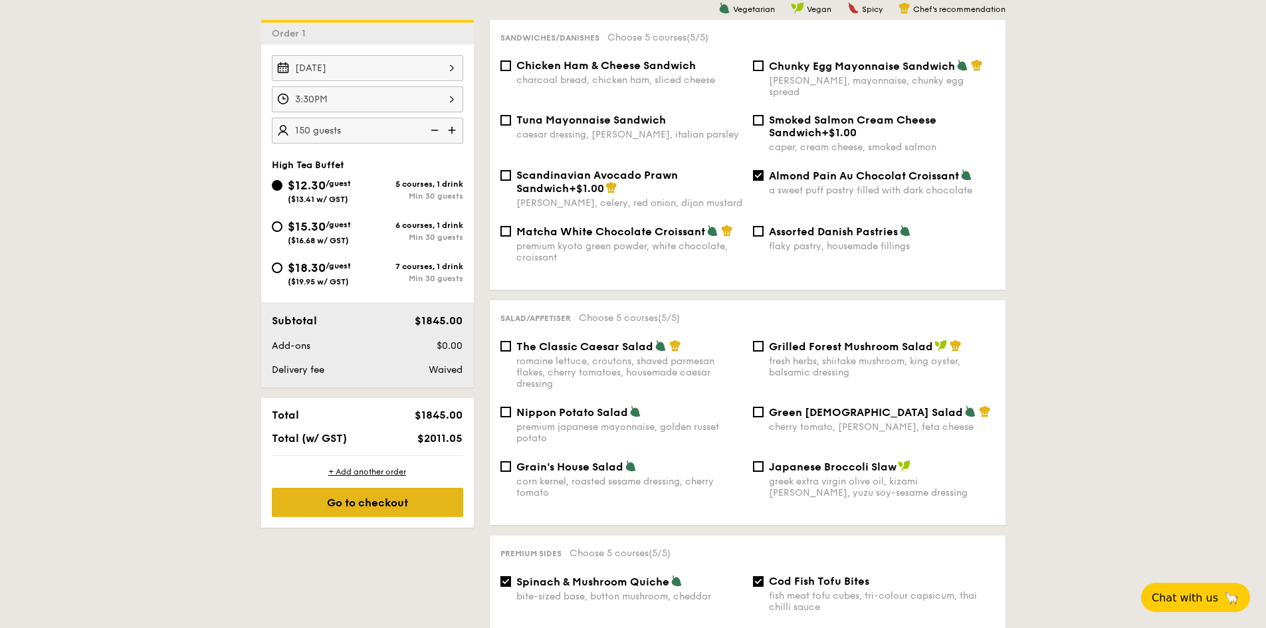
click at [402, 512] on div "Go to checkout" at bounding box center [367, 502] width 191 height 29
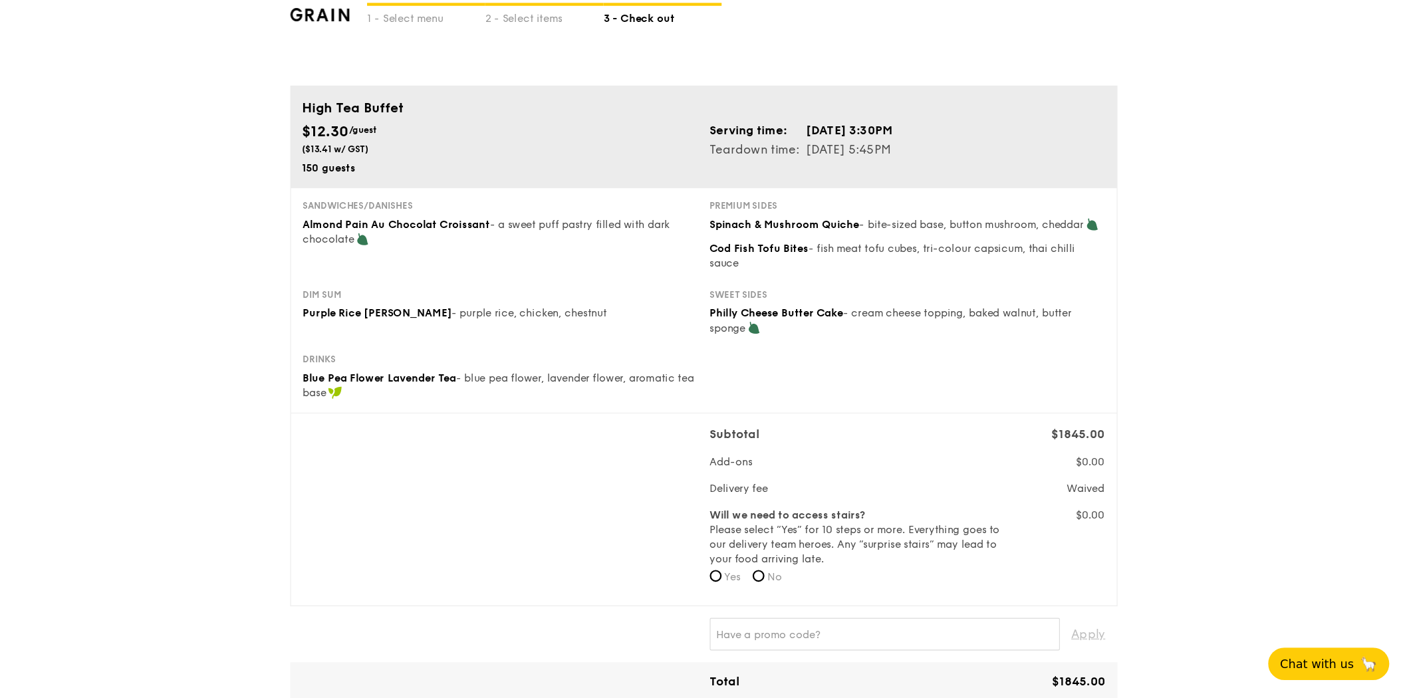
scroll to position [29, 0]
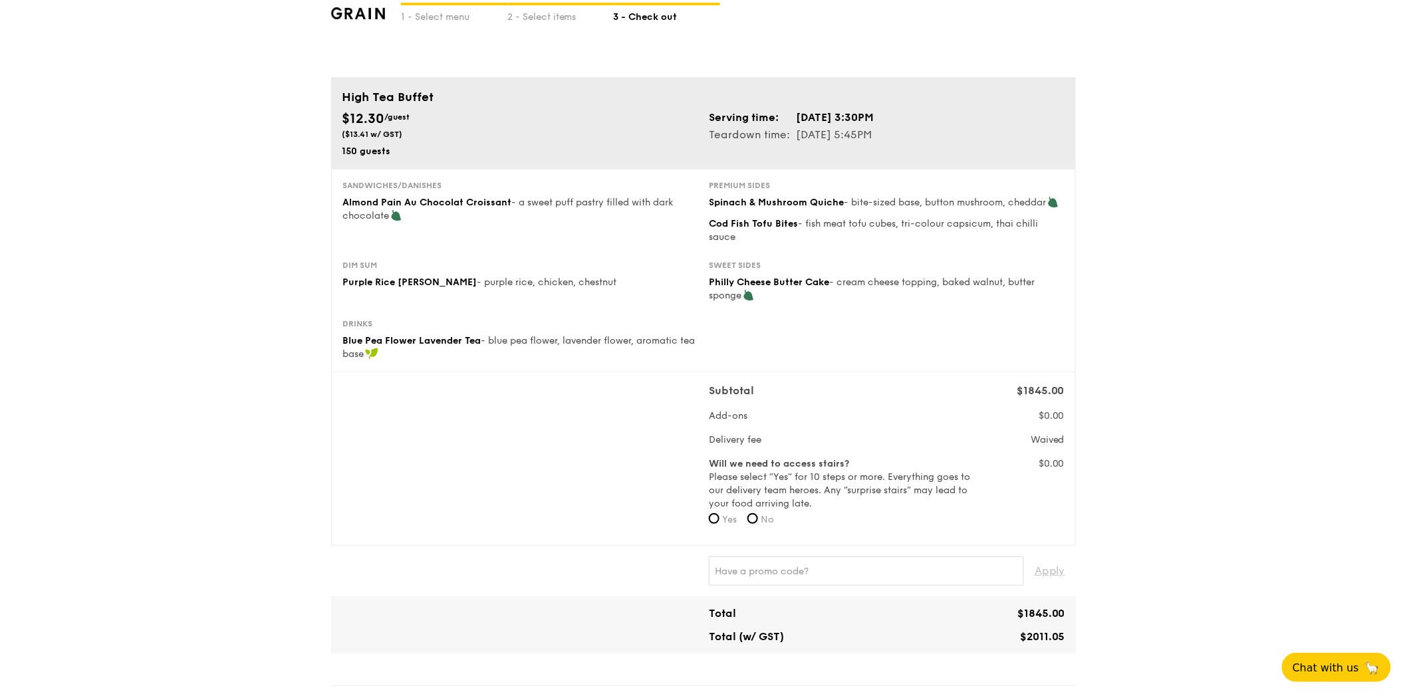
click at [1097, 11] on div "1 - Select menu 2 - Select items 3 - Check out High Tea Buffet $12.30 /guest ($…" at bounding box center [703, 681] width 1407 height 1420
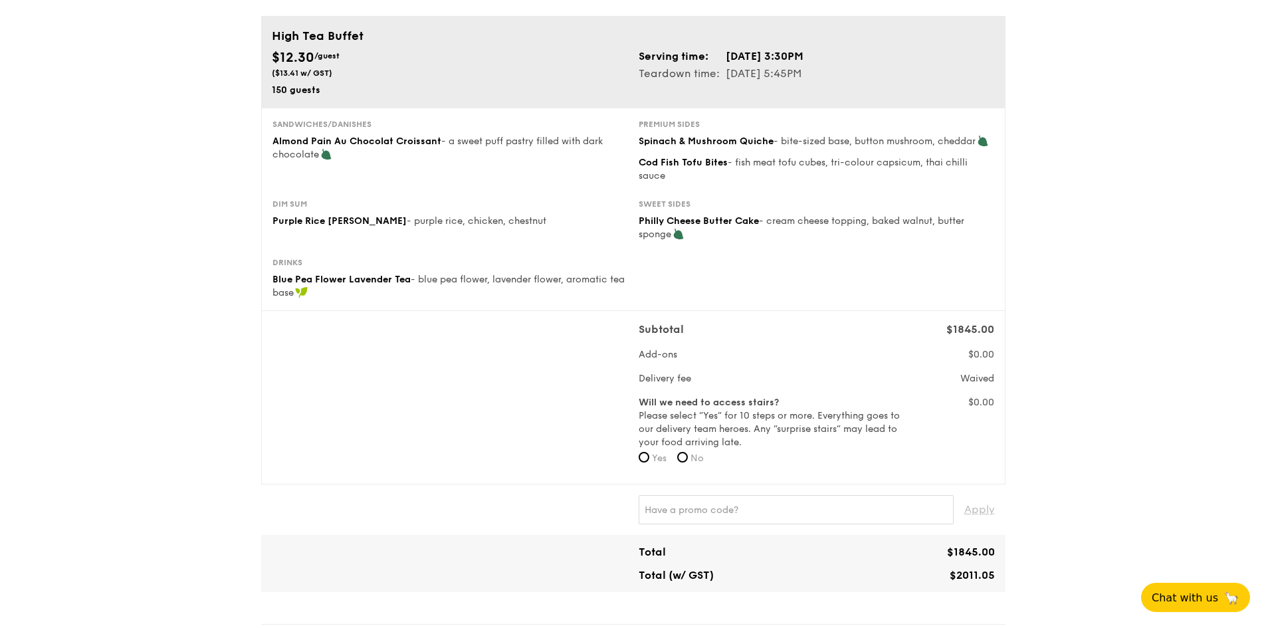
scroll to position [114, 0]
